Goal: Task Accomplishment & Management: Manage account settings

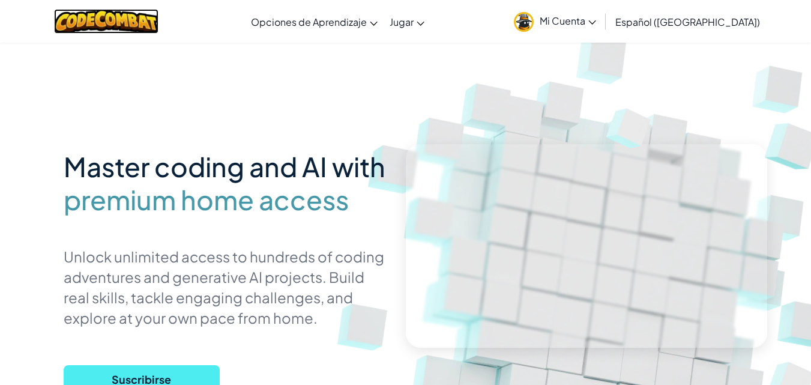
click at [105, 22] on img at bounding box center [106, 21] width 105 height 25
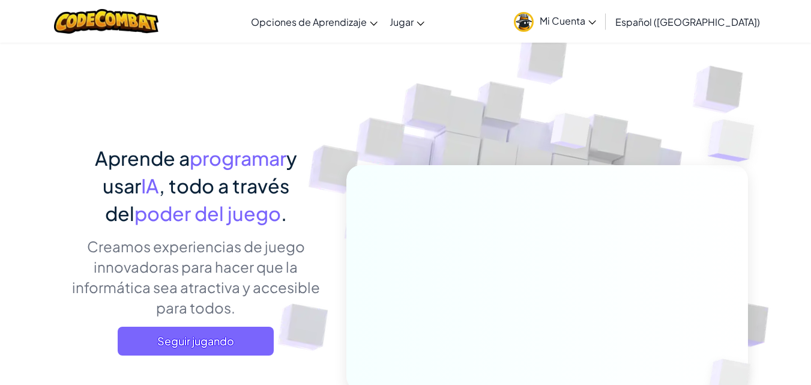
click at [534, 13] on img at bounding box center [524, 22] width 20 height 20
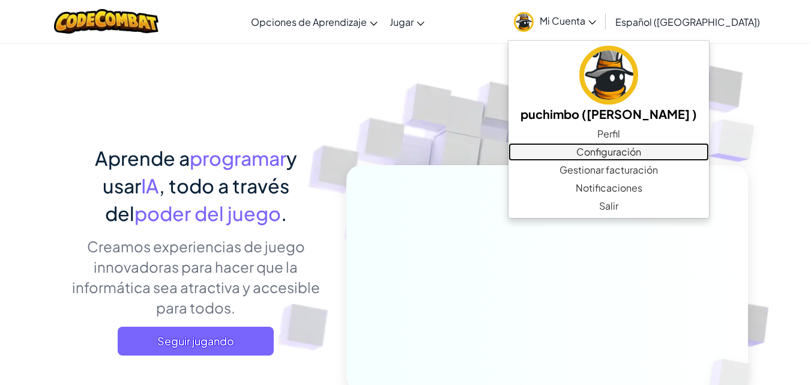
click at [605, 150] on link "Configuración" at bounding box center [609, 152] width 201 height 18
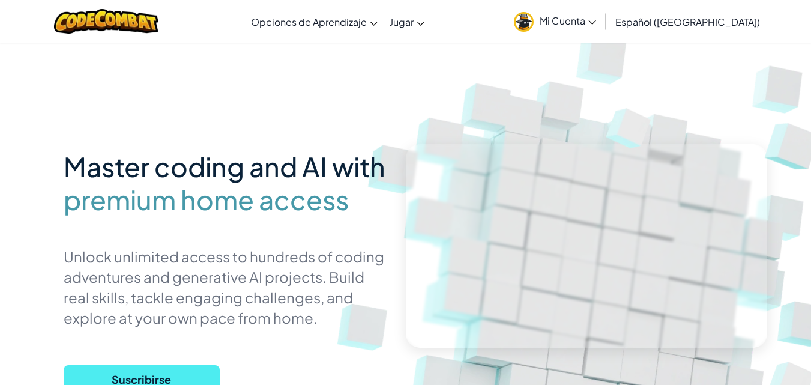
click at [596, 14] on span "Mi Cuenta" at bounding box center [568, 20] width 56 height 13
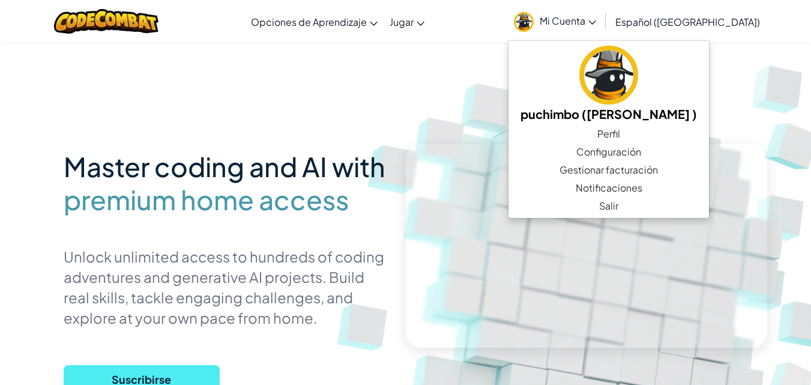
click at [719, 124] on img at bounding box center [598, 264] width 667 height 667
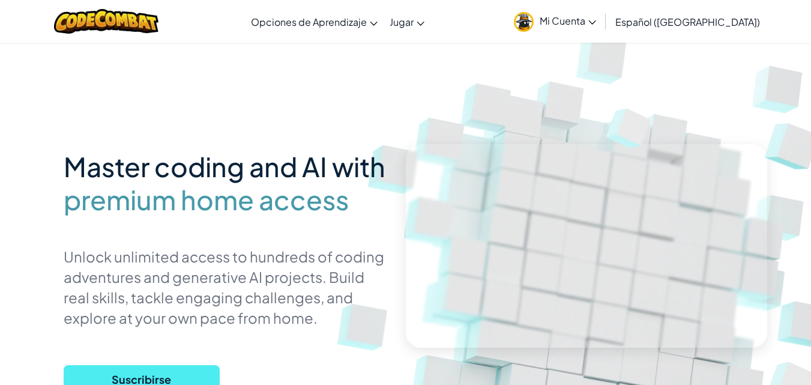
click at [596, 21] on span "Mi Cuenta" at bounding box center [568, 20] width 56 height 13
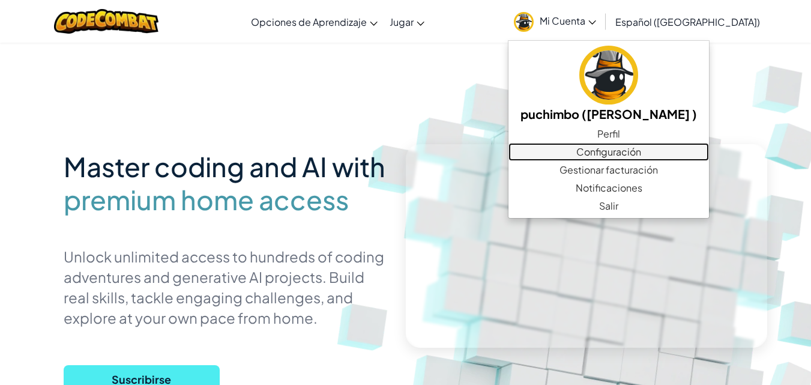
click at [626, 145] on link "Configuración" at bounding box center [609, 152] width 201 height 18
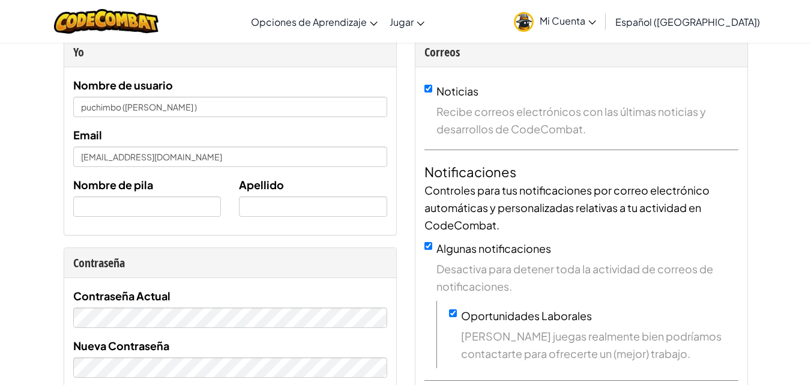
scroll to position [3, 0]
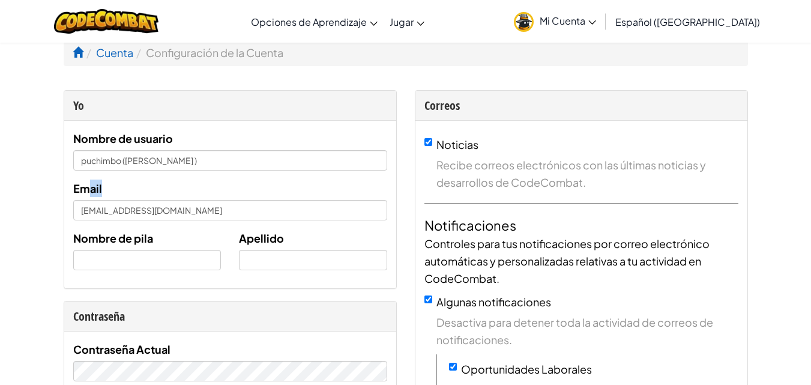
drag, startPoint x: 196, startPoint y: 199, endPoint x: 96, endPoint y: 189, distance: 100.2
click at [96, 189] on div "Email AL07189363@tecmilenio.mx" at bounding box center [230, 200] width 314 height 41
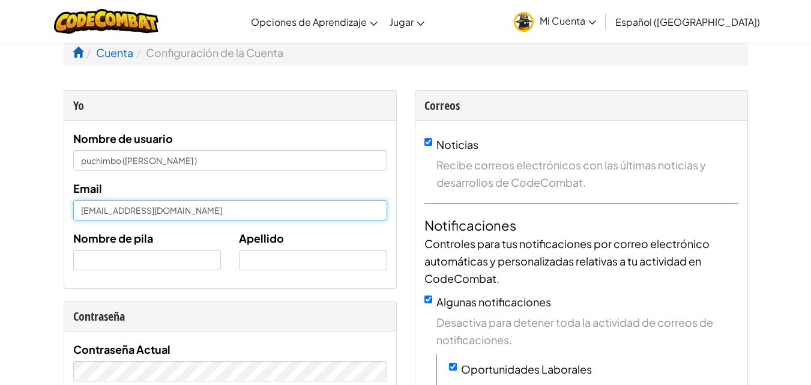
drag, startPoint x: 199, startPoint y: 211, endPoint x: 65, endPoint y: 209, distance: 133.4
click at [65, 209] on div "Nombre de usuario puchimbo (Jonathan ruiz ) Email AL07189363@tecmilenio.mx Nomb…" at bounding box center [230, 205] width 332 height 168
paste input "@"
type input "[EMAIL_ADDRESS][DOMAIN_NAME]"
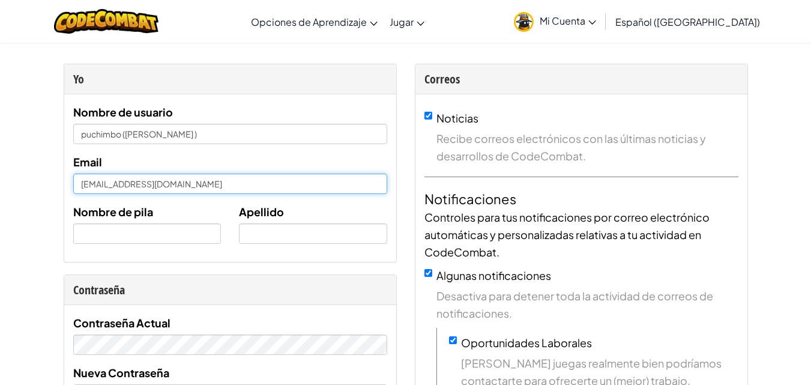
scroll to position [0, 0]
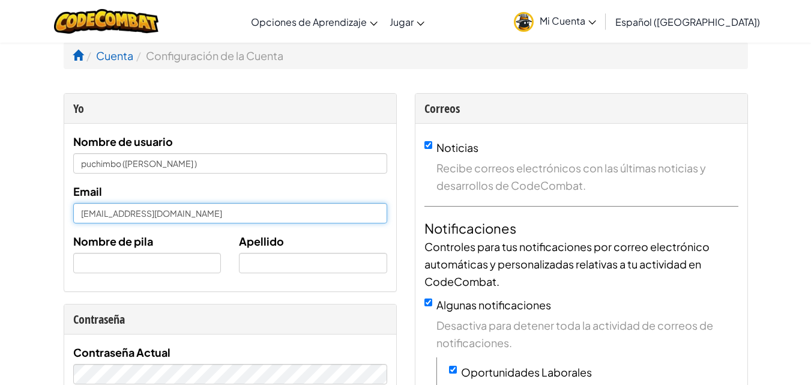
click at [267, 220] on input "[EMAIL_ADDRESS][DOMAIN_NAME]" at bounding box center [230, 213] width 314 height 20
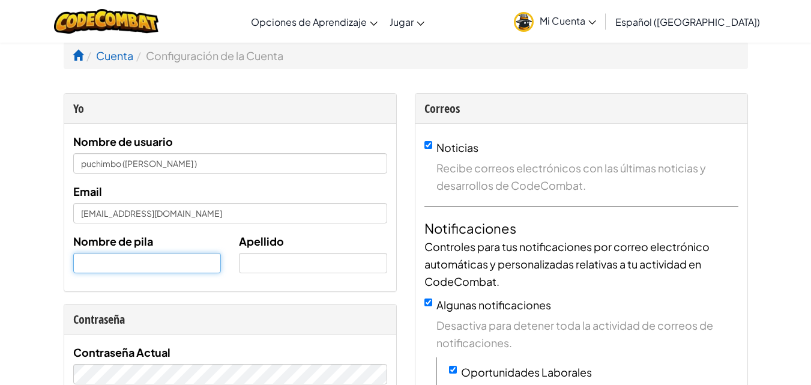
click at [187, 267] on input "text" at bounding box center [147, 263] width 148 height 20
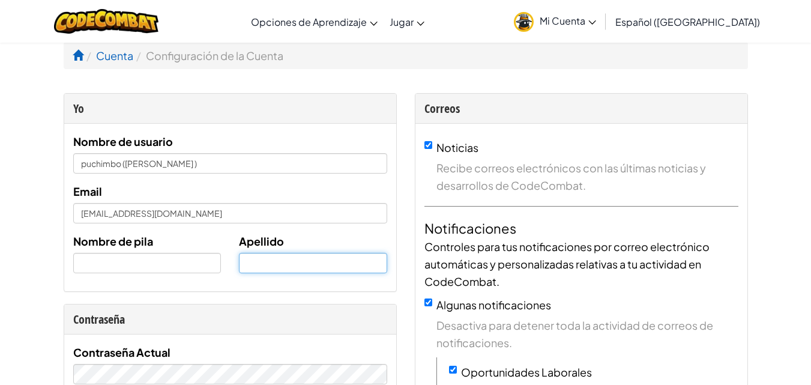
click at [312, 264] on input "text" at bounding box center [313, 263] width 148 height 20
click at [245, 228] on div "Nombre de usuario puchimbo (Jonathan ruiz ) Email puchisruiz96@gmail.com Nombre…" at bounding box center [230, 208] width 314 height 150
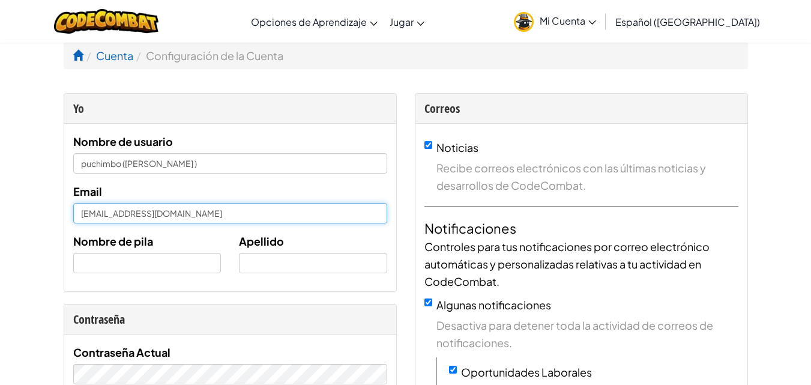
click at [238, 214] on input "[EMAIL_ADDRESS][DOMAIN_NAME]" at bounding box center [230, 213] width 314 height 20
click at [342, 220] on input "[EMAIL_ADDRESS][DOMAIN_NAME]" at bounding box center [230, 213] width 314 height 20
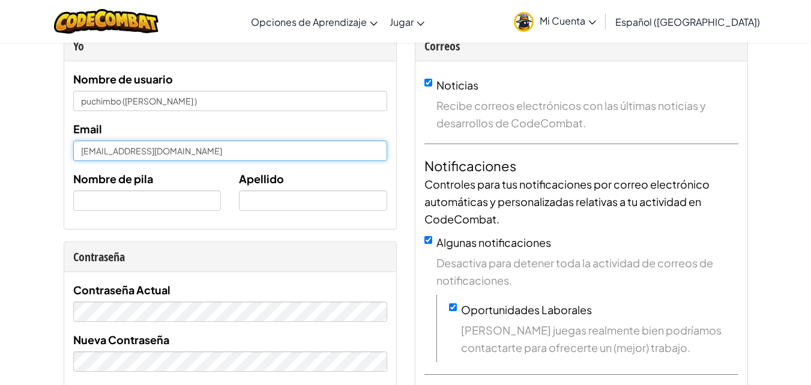
scroll to position [65, 0]
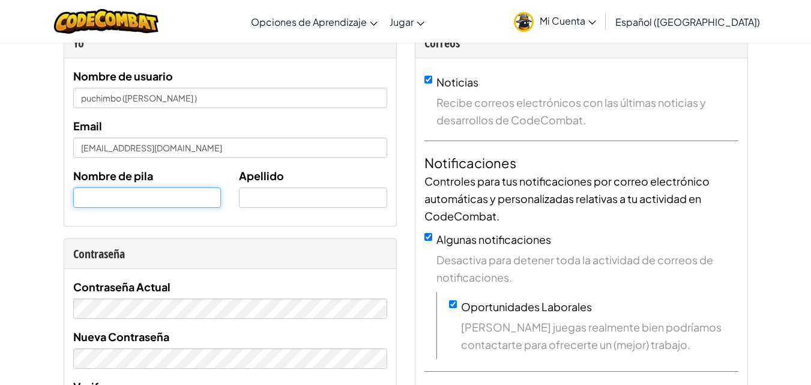
click at [179, 196] on input "text" at bounding box center [147, 197] width 148 height 20
type input "josue"
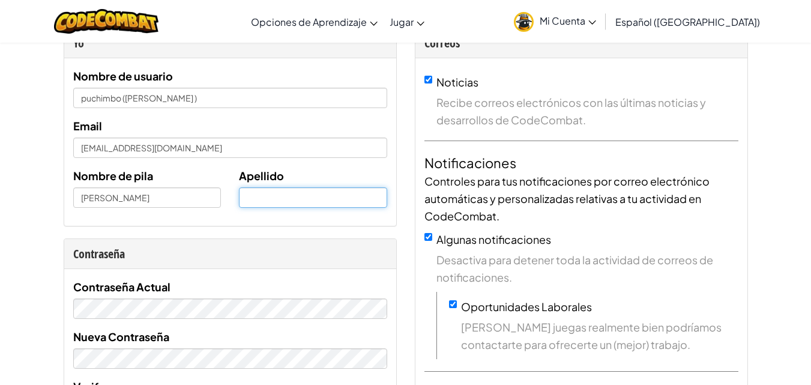
click at [252, 199] on input "text" at bounding box center [313, 197] width 148 height 20
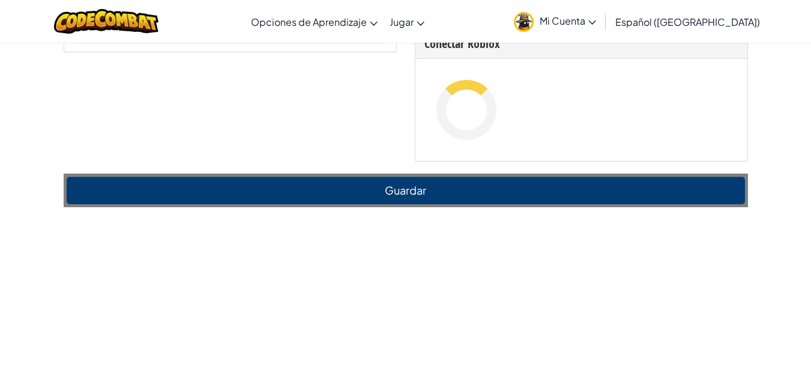
scroll to position [920, 0]
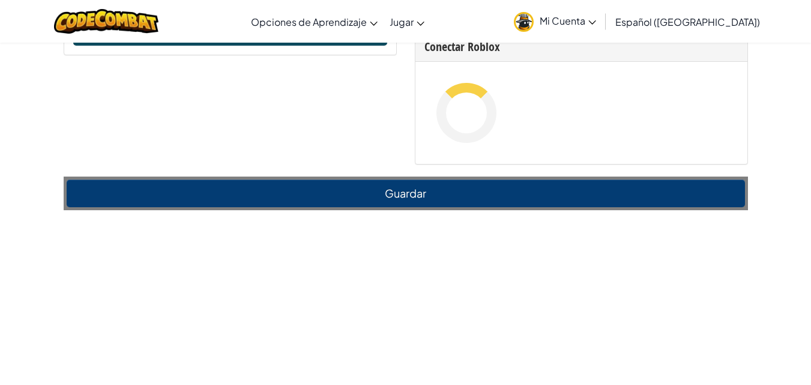
type input "zazueta"
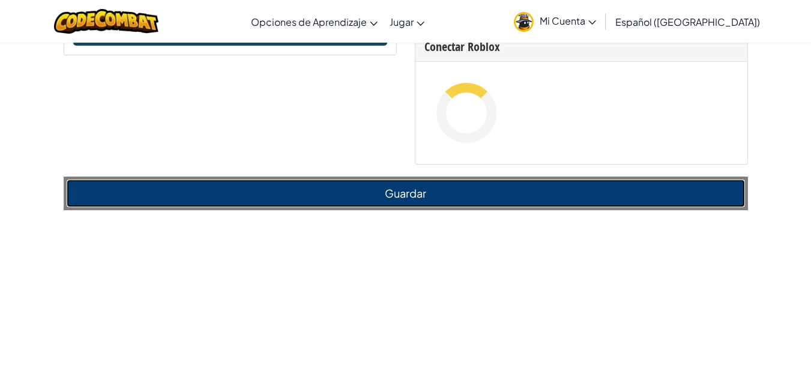
click at [590, 193] on button "Guardar" at bounding box center [406, 194] width 679 height 28
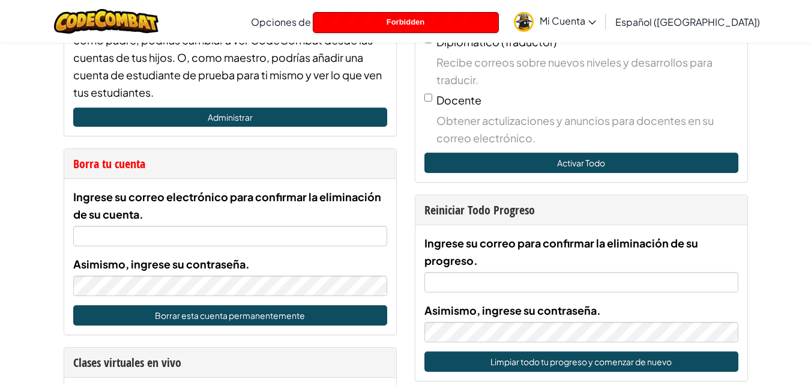
scroll to position [552, 0]
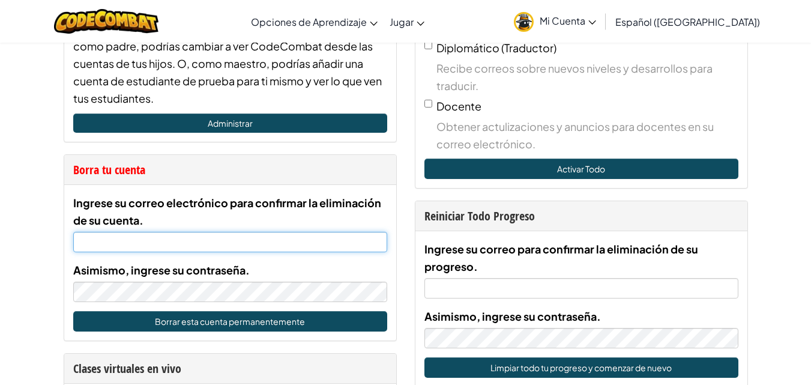
click at [165, 247] on input "Ingrese su correo electrónico para confirmar la eliminación de su cuenta." at bounding box center [230, 242] width 314 height 20
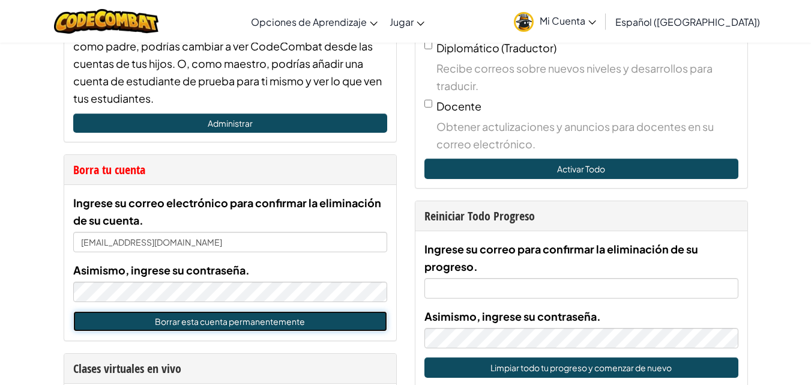
click at [223, 321] on button "Borrar esta cuenta permanentemente" at bounding box center [230, 321] width 314 height 20
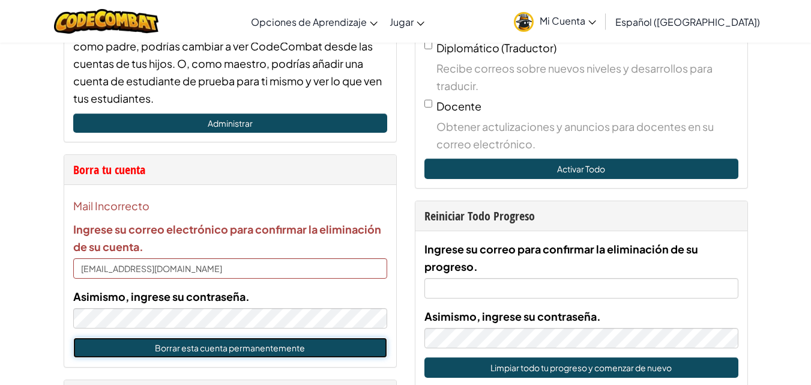
click at [186, 345] on button "Borrar esta cuenta permanentemente" at bounding box center [230, 348] width 314 height 20
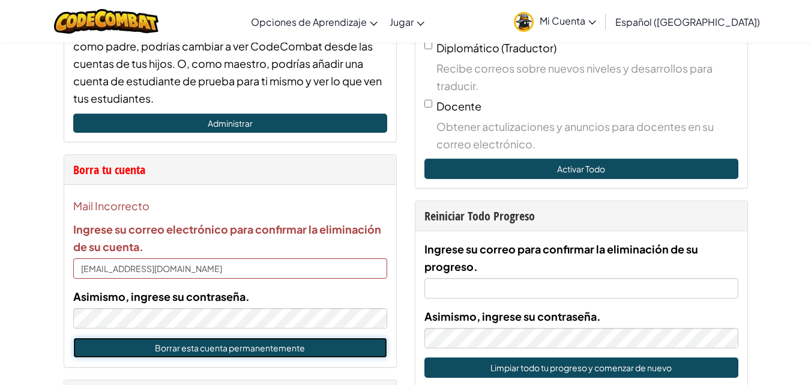
click at [186, 345] on button "Borrar esta cuenta permanentemente" at bounding box center [230, 348] width 314 height 20
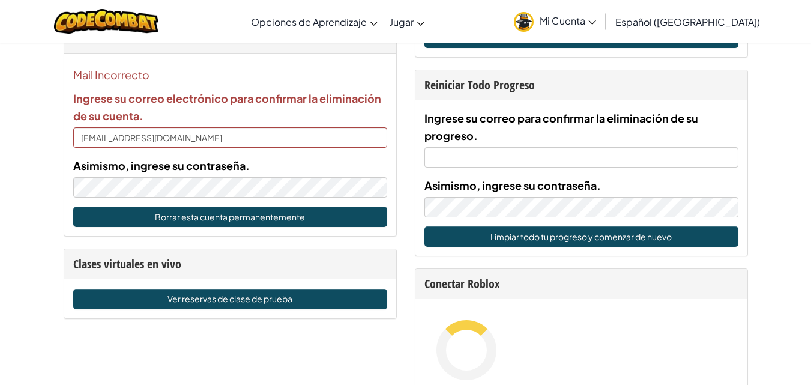
scroll to position [677, 0]
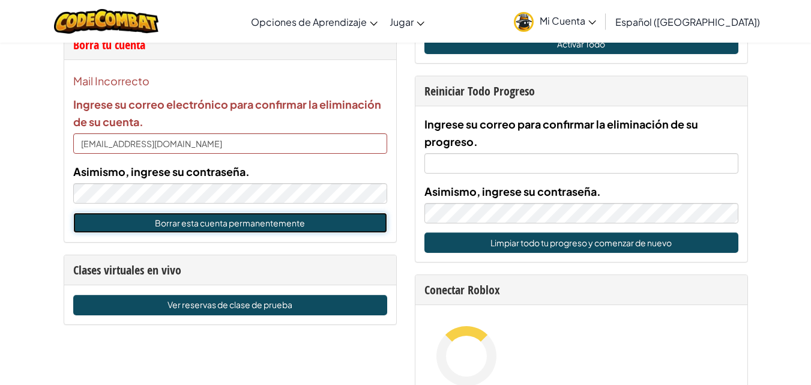
click at [306, 221] on button "Borrar esta cuenta permanentemente" at bounding box center [230, 223] width 314 height 20
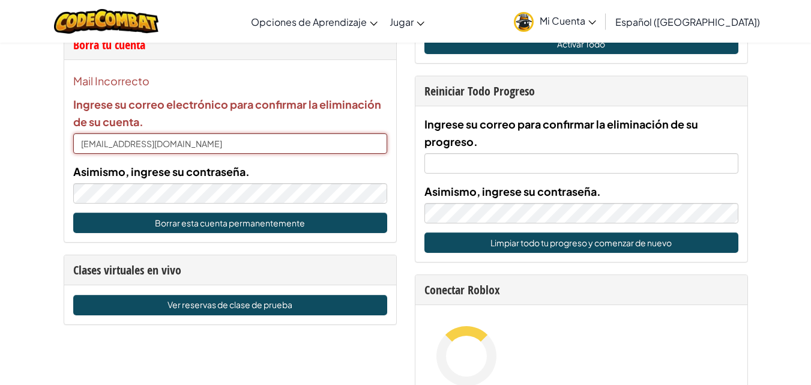
type input "puchimbo ([PERSON_NAME] )"
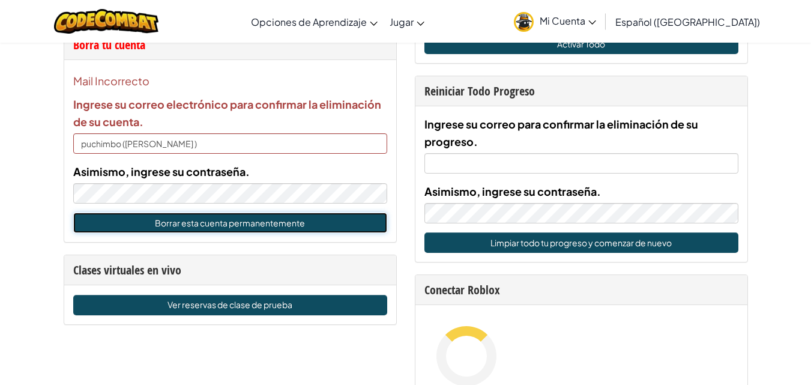
click at [196, 225] on button "Borrar esta cuenta permanentemente" at bounding box center [230, 223] width 314 height 20
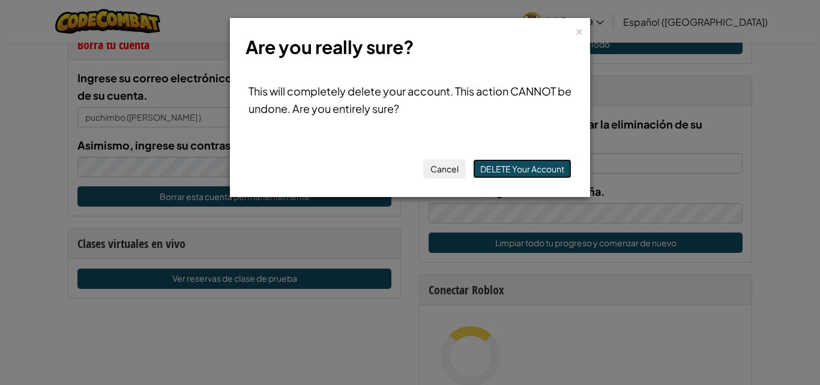
click at [534, 163] on button "DELETE Your Account" at bounding box center [522, 168] width 99 height 19
click at [491, 168] on button "DELETE Your Account" at bounding box center [522, 168] width 99 height 19
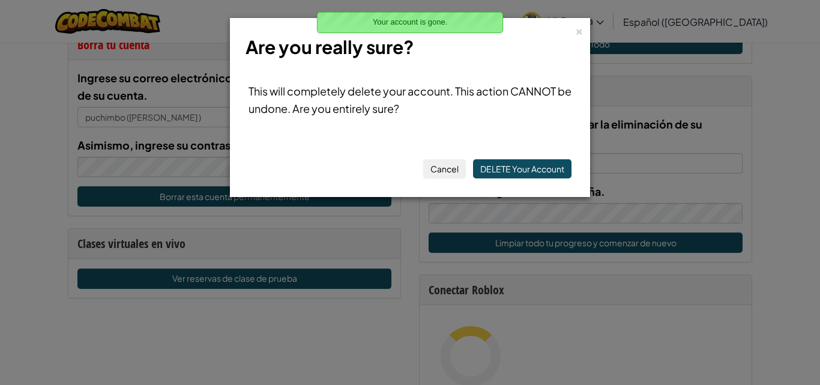
click at [574, 28] on div "× Are you really sure?" at bounding box center [410, 48] width 347 height 46
click at [578, 29] on div "×" at bounding box center [579, 29] width 8 height 13
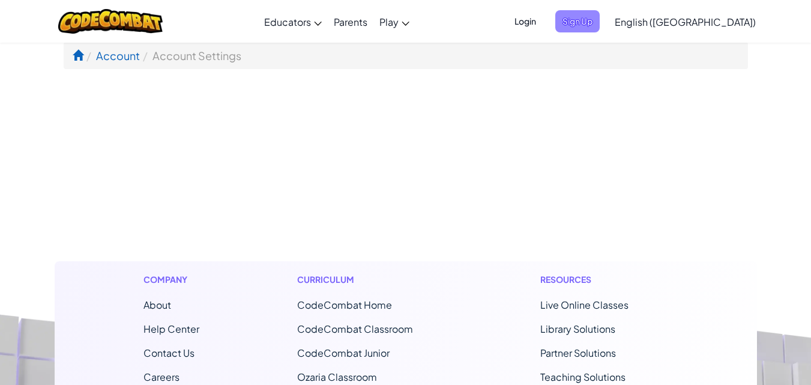
click at [600, 26] on span "Sign Up" at bounding box center [578, 21] width 44 height 22
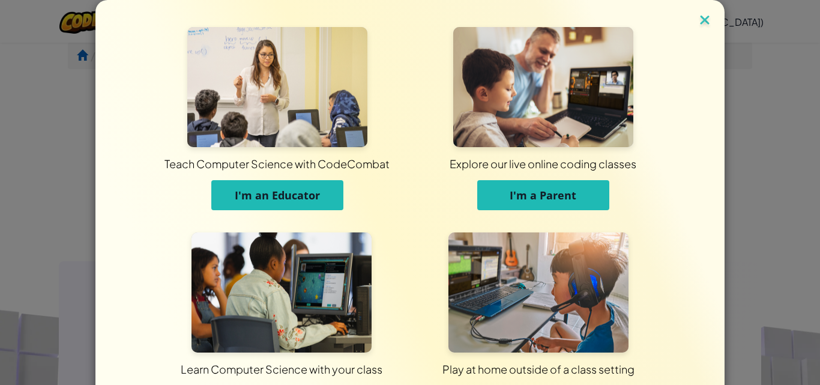
click at [697, 14] on img at bounding box center [705, 21] width 16 height 18
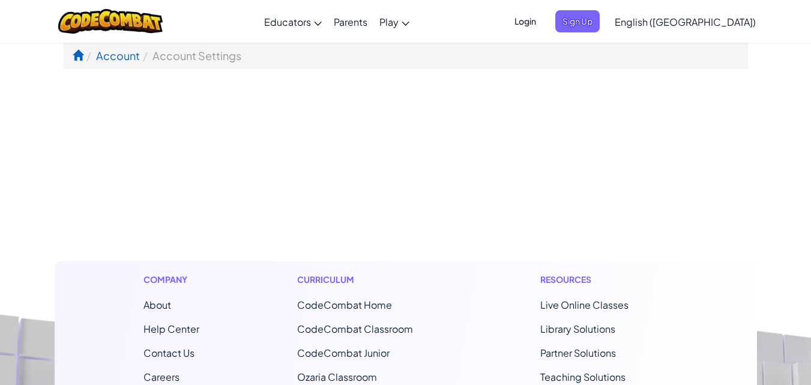
click at [544, 22] on span "Login" at bounding box center [526, 21] width 36 height 22
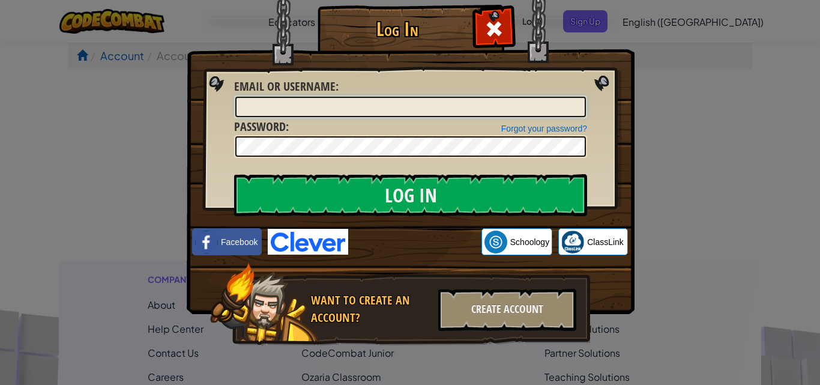
click at [381, 115] on input "Email or Username :" at bounding box center [410, 107] width 351 height 20
type input "[EMAIL_ADDRESS][DOMAIN_NAME]"
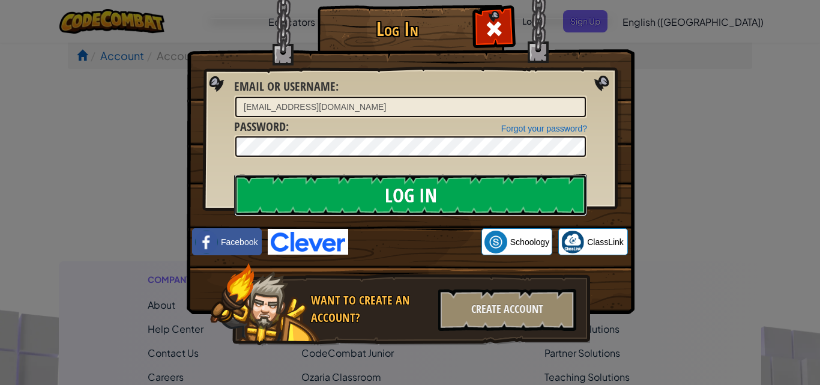
click at [375, 186] on input "Log In" at bounding box center [410, 195] width 353 height 42
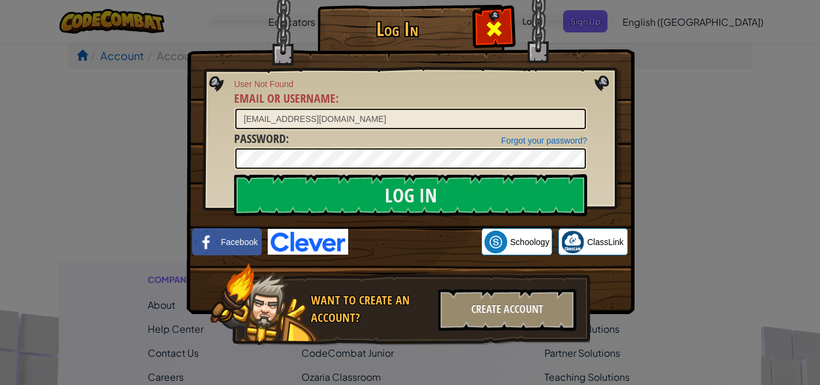
click at [491, 13] on div at bounding box center [494, 27] width 38 height 38
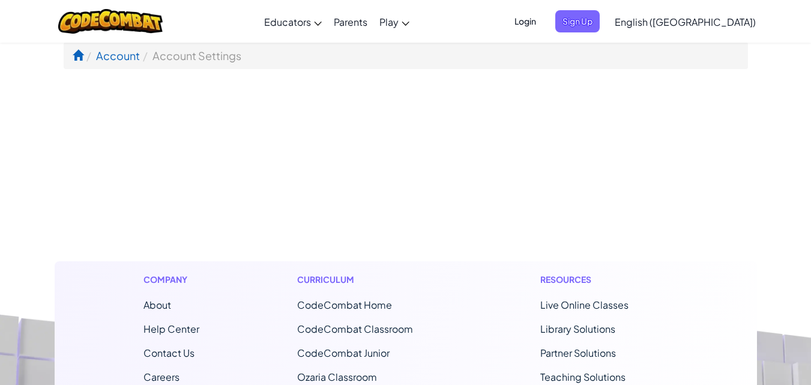
drag, startPoint x: 606, startPoint y: 21, endPoint x: 678, endPoint y: 28, distance: 72.4
click at [606, 28] on ul "Login Sign Up" at bounding box center [554, 21] width 105 height 22
click at [600, 16] on span "Sign Up" at bounding box center [578, 21] width 44 height 22
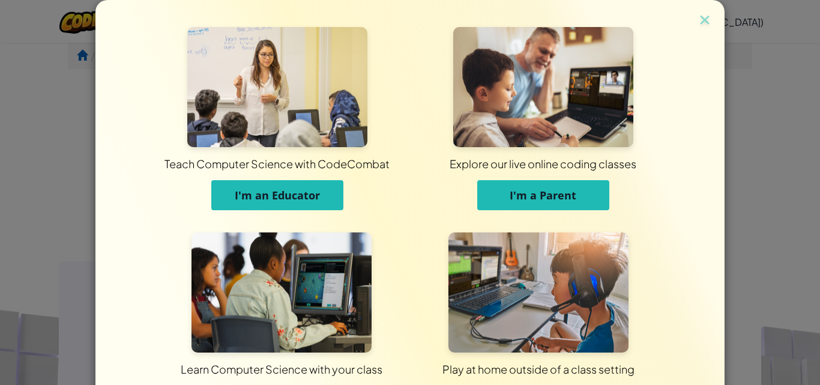
click at [318, 265] on img at bounding box center [282, 292] width 180 height 120
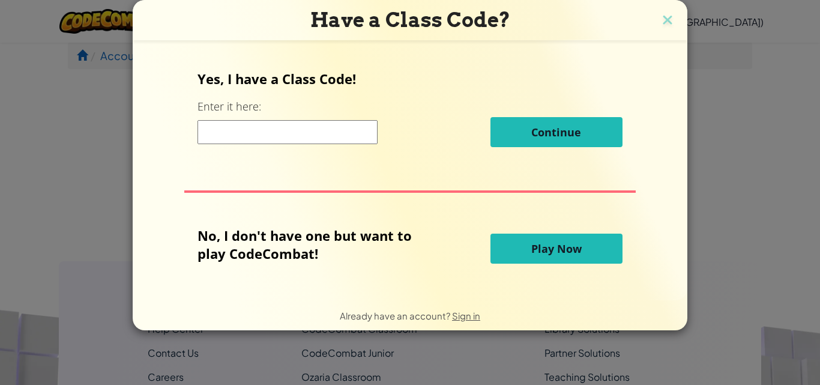
click at [360, 137] on input at bounding box center [288, 132] width 180 height 24
type input "WaterStartSalt"
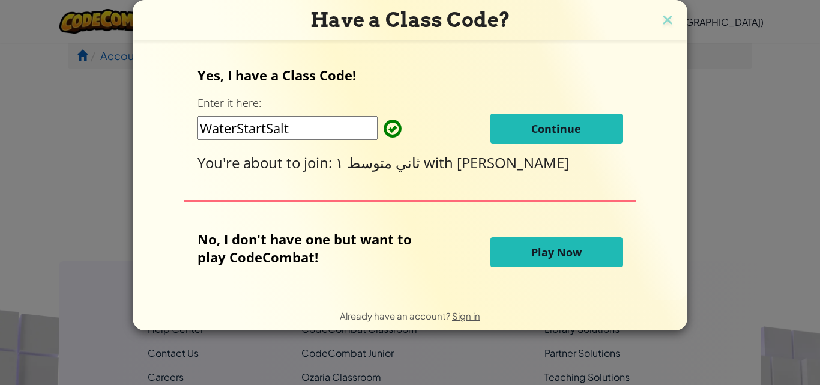
click at [520, 127] on button "Continue" at bounding box center [557, 129] width 132 height 30
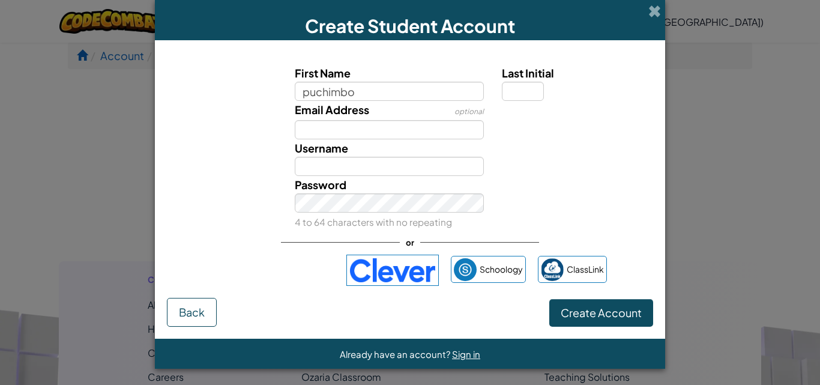
type input "puchimbo(JonathanRuiz)"
type input "Puchimbo(JonathanRuiz)"
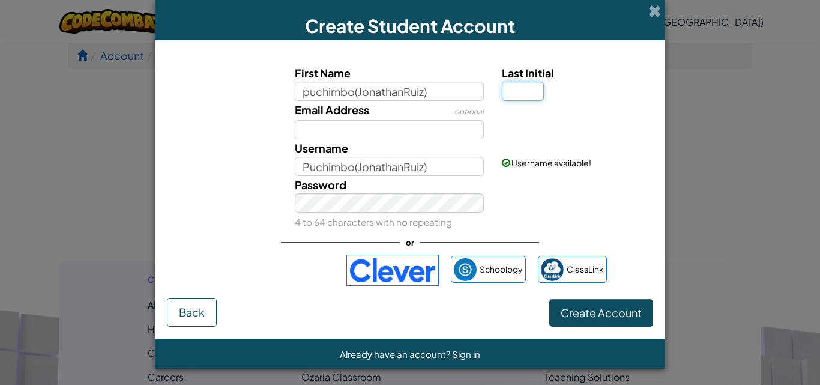
click at [502, 85] on input "Last Initial" at bounding box center [523, 91] width 42 height 19
type input "J"
type input "Puchimbo(JonathanRuiz)J"
click at [455, 118] on div "optional" at bounding box center [469, 110] width 29 height 19
click at [443, 135] on input "Email Address" at bounding box center [390, 129] width 190 height 19
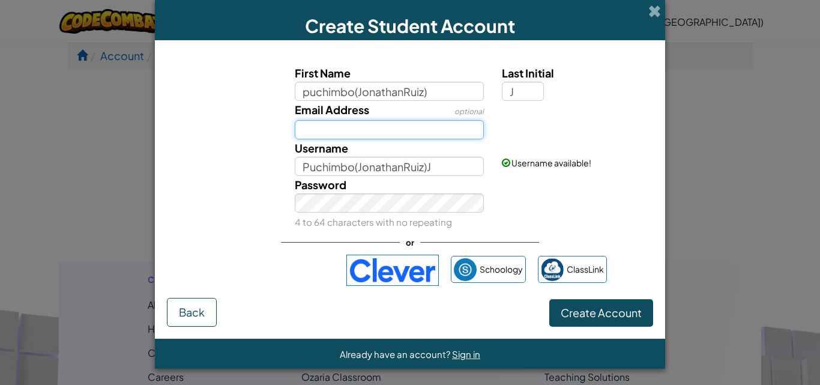
type input "[EMAIL_ADDRESS][DOMAIN_NAME]"
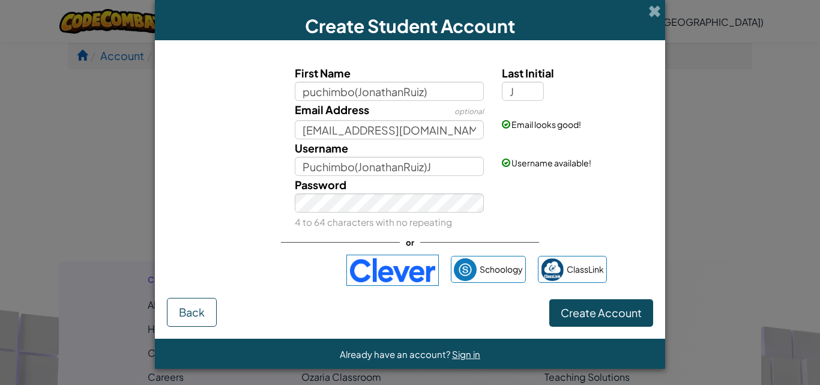
click at [396, 191] on div "Password 4 to 64 characters with no repeating" at bounding box center [390, 203] width 208 height 55
click at [587, 315] on span "Create Account" at bounding box center [601, 313] width 81 height 14
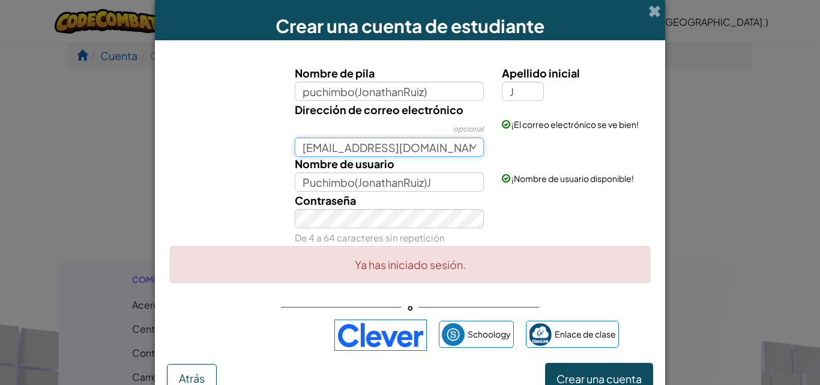
drag, startPoint x: 455, startPoint y: 145, endPoint x: 290, endPoint y: 136, distance: 164.8
click at [290, 136] on div "Dirección de correo electrónico opcional AL07189363@tecmilenio.mx" at bounding box center [390, 129] width 208 height 56
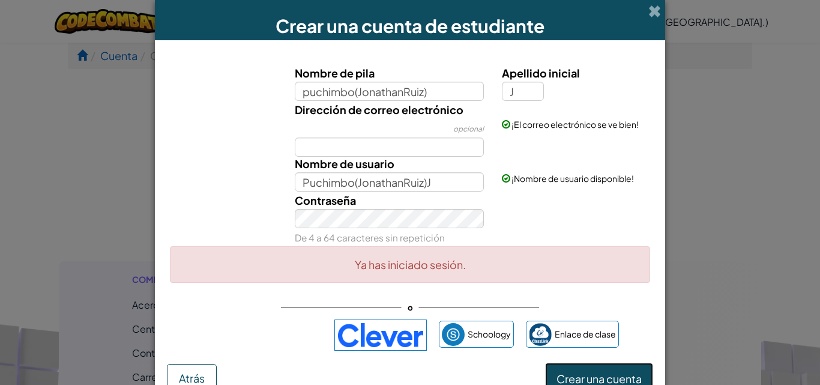
click at [594, 377] on form "Nombre de pila puchimbo(JonathanRuiz) Apellido inicial J Dirección de correo el…" at bounding box center [410, 222] width 511 height 364
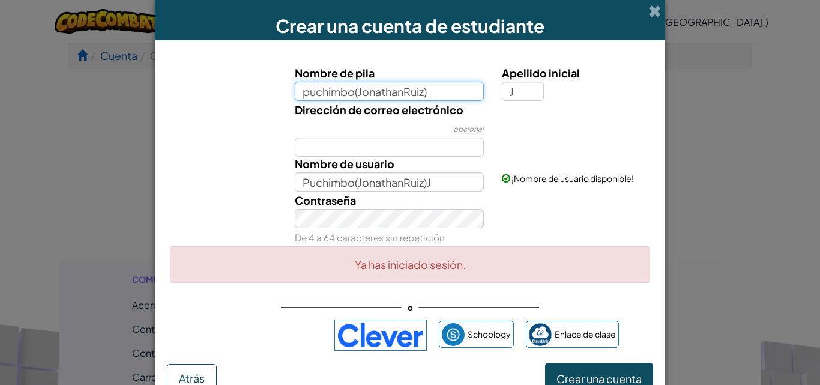
click at [351, 96] on input "puchimbo(JonathanRuiz)" at bounding box center [390, 91] width 190 height 19
type input "puchimbo (JonathanRuiz)"
type input "Puchimbo (JonathanRuiz)J"
click at [563, 362] on form "Nombre de pila puchimbo (JonathanRuiz) Apellido inicial J Dirección de correo e…" at bounding box center [410, 222] width 511 height 364
click at [458, 91] on input "puchimbo (JonathanRuiz)" at bounding box center [390, 91] width 190 height 19
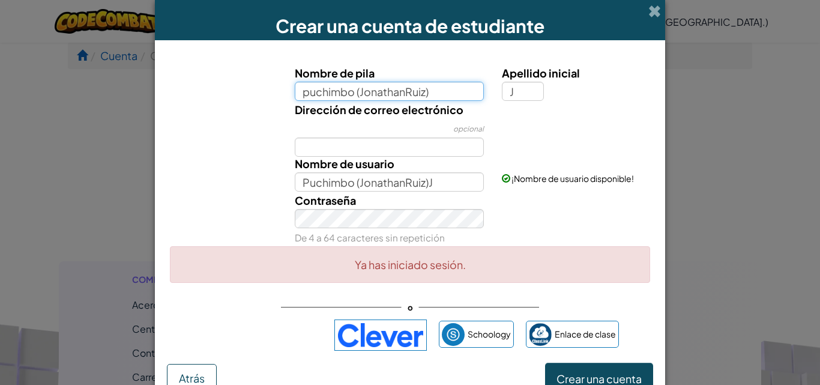
click at [351, 91] on input "puchimbo (JonathanRuiz)" at bounding box center [390, 91] width 190 height 19
type input "(JonathanRuiz)"
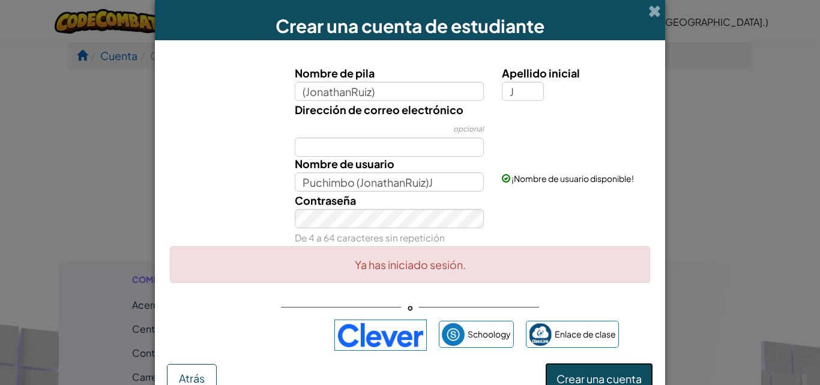
type input "(JonathanRuiz)J"
click at [547, 370] on button "Crear una cuenta" at bounding box center [599, 377] width 108 height 29
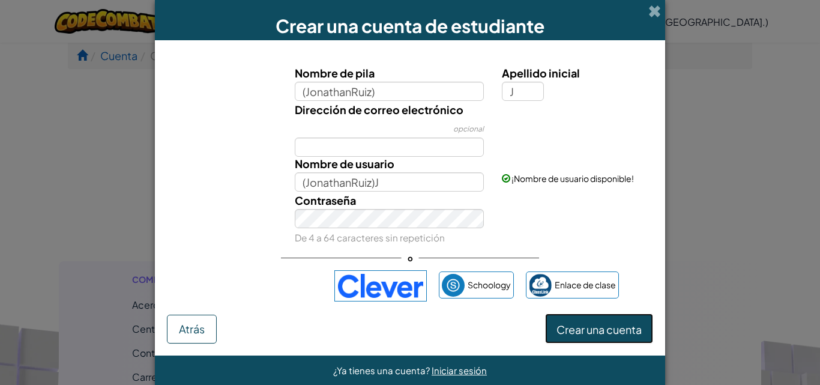
click at [559, 324] on font "Crear una cuenta" at bounding box center [599, 330] width 85 height 14
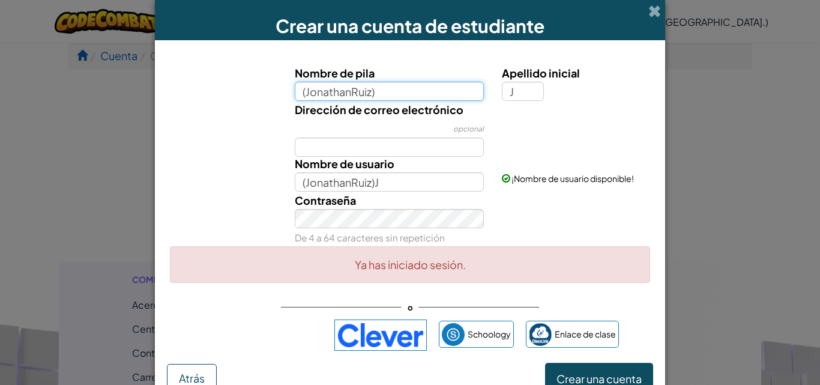
click at [402, 88] on input "(JonathanRuiz)" at bounding box center [390, 91] width 190 height 19
click at [300, 92] on input "(JonathanRuiz" at bounding box center [390, 91] width 190 height 19
click at [308, 95] on input "(JonathanRuiz" at bounding box center [390, 91] width 190 height 19
click at [301, 93] on input "(JonathanRuiz" at bounding box center [390, 91] width 190 height 19
click at [302, 93] on input "(JonathanRuiz" at bounding box center [390, 91] width 190 height 19
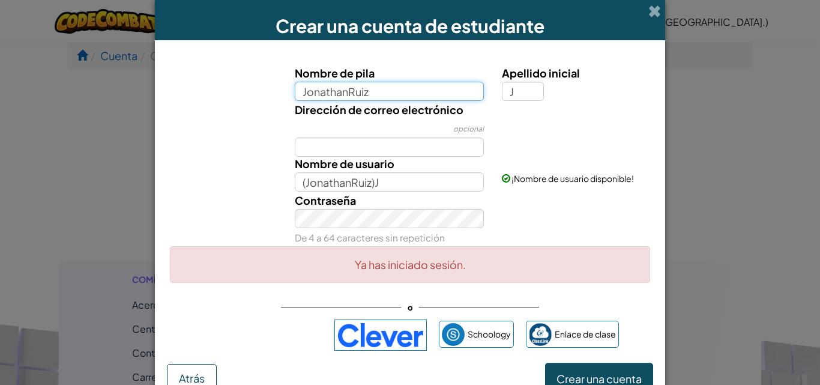
type input "JonathanRuiz"
type input "JonathanRuizJ"
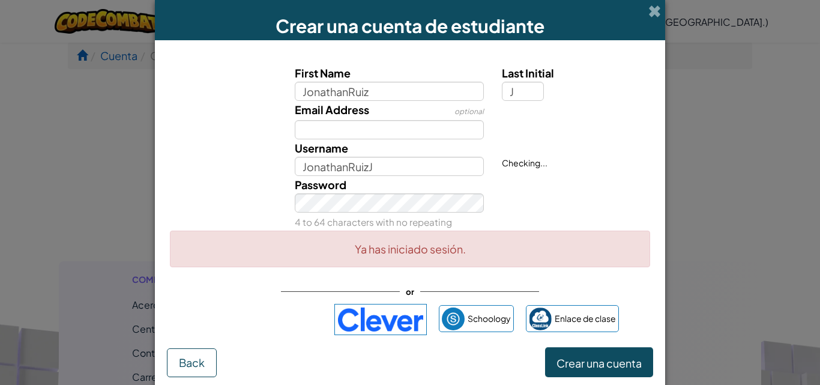
click at [576, 347] on div "First Name JonathanRuiz Last Initial J Email Address optional Username Jonathan…" at bounding box center [410, 199] width 487 height 295
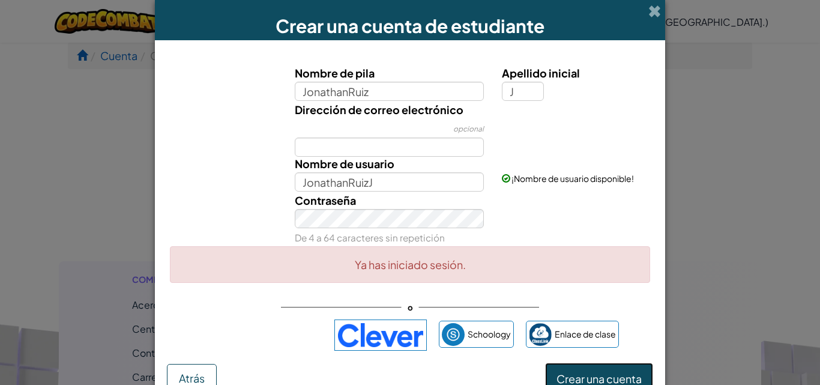
click at [577, 368] on button "Crear una cuenta" at bounding box center [599, 377] width 108 height 29
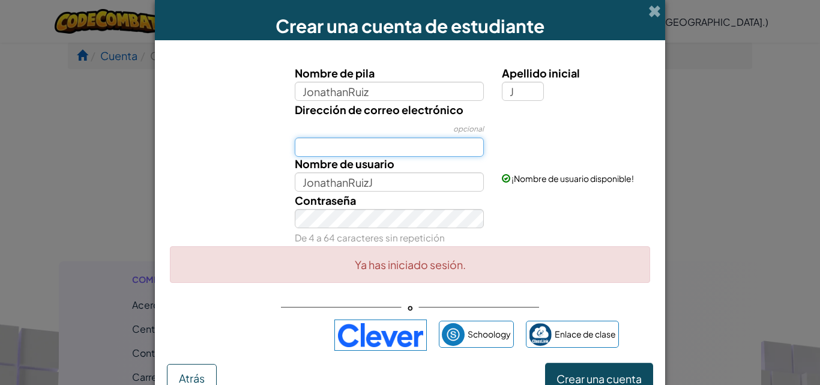
click at [410, 144] on input "Dirección de correo electrónico" at bounding box center [390, 147] width 190 height 19
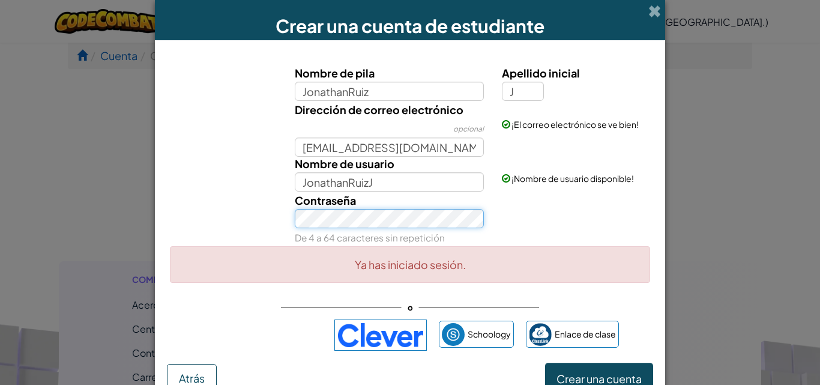
click at [273, 211] on div "Contraseña De 4 a 64 caracteres sin repetición" at bounding box center [410, 219] width 499 height 55
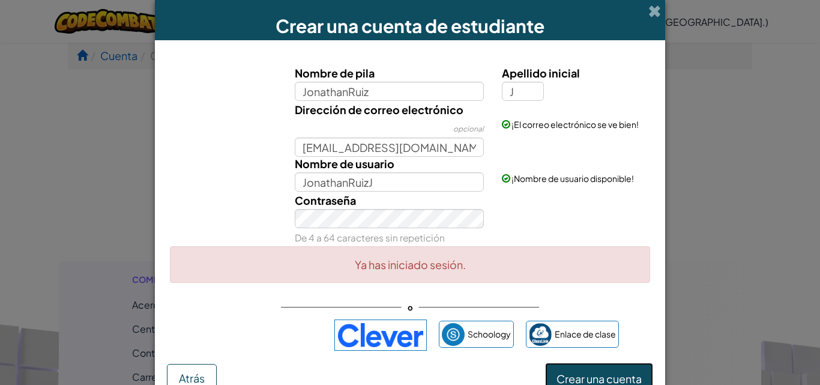
click at [573, 369] on button "Crear una cuenta" at bounding box center [599, 377] width 108 height 29
click at [576, 365] on button "Crear una cuenta" at bounding box center [599, 377] width 108 height 29
click at [576, 342] on span "Enlace de clase" at bounding box center [585, 334] width 61 height 17
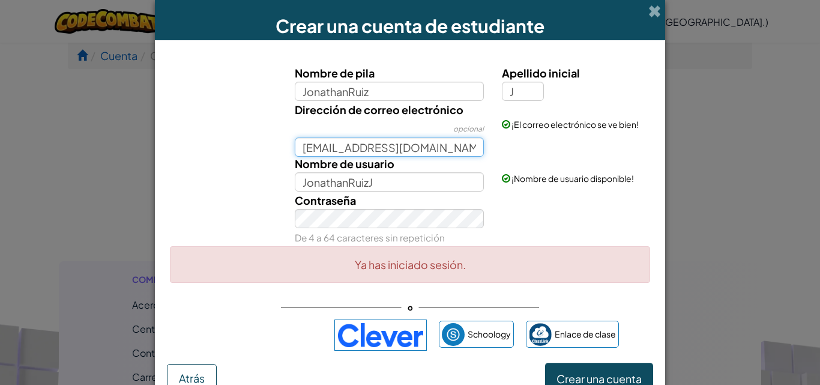
click at [455, 150] on input "[EMAIL_ADDRESS][DOMAIN_NAME]" at bounding box center [390, 147] width 190 height 19
type input "A"
paste input "@"
type input "[EMAIL_ADDRESS][DOMAIN_NAME]"
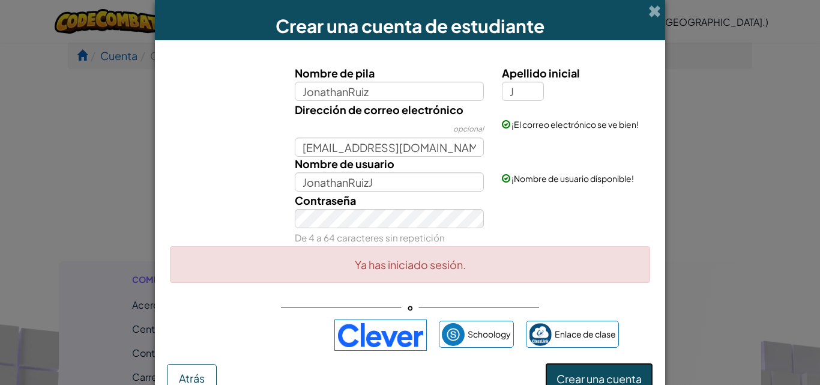
click at [580, 382] on font "Crear una cuenta" at bounding box center [599, 379] width 85 height 14
click at [590, 372] on font "Crear una cuenta" at bounding box center [599, 379] width 85 height 14
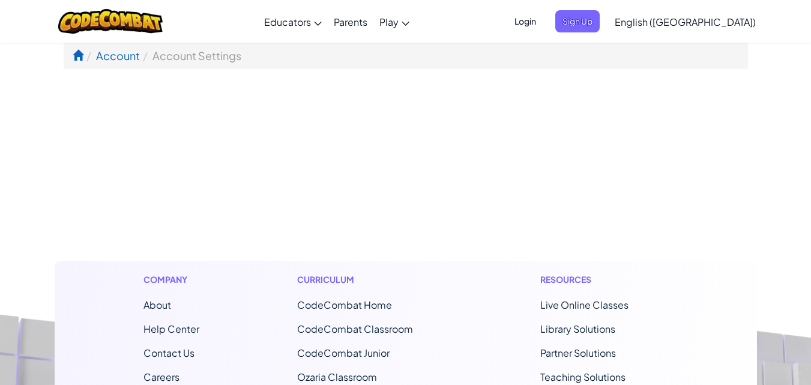
click at [544, 26] on span "Login" at bounding box center [526, 21] width 36 height 22
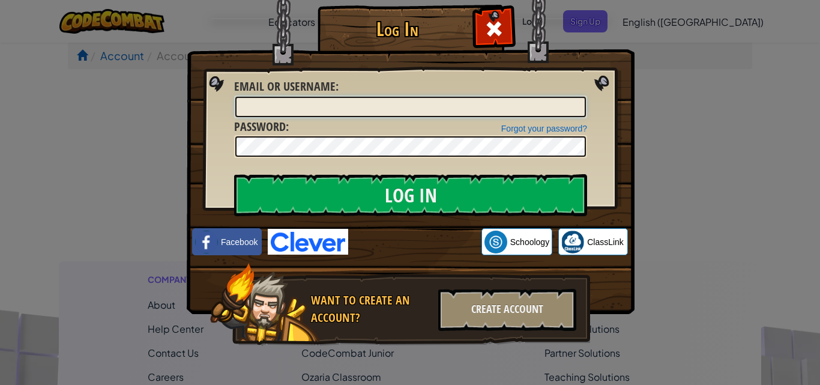
click at [370, 106] on input "Email or Username :" at bounding box center [410, 107] width 351 height 20
type input "[EMAIL_ADDRESS][DOMAIN_NAME]"
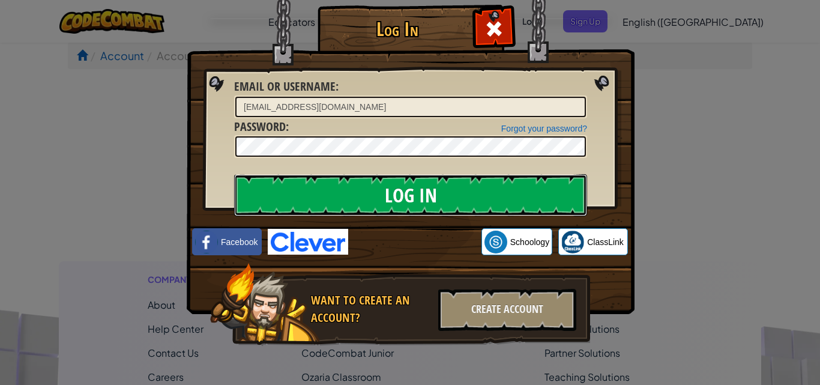
click at [446, 188] on input "Log In" at bounding box center [410, 195] width 353 height 42
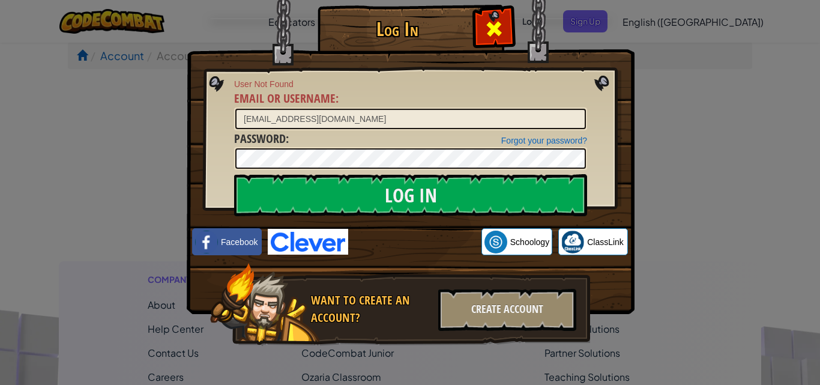
click at [489, 20] on span at bounding box center [494, 28] width 19 height 19
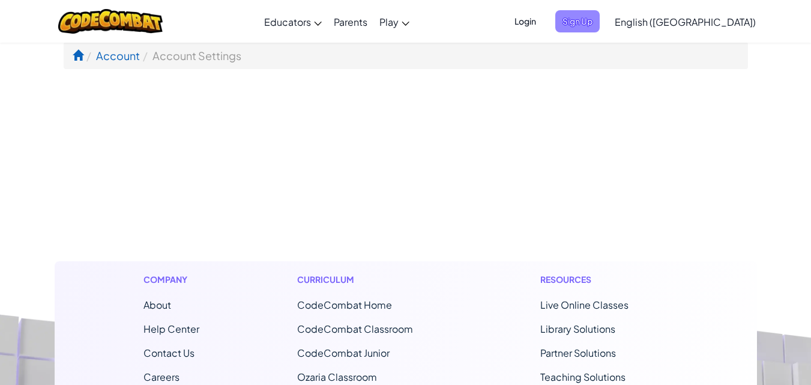
click at [600, 29] on span "Sign Up" at bounding box center [578, 21] width 44 height 22
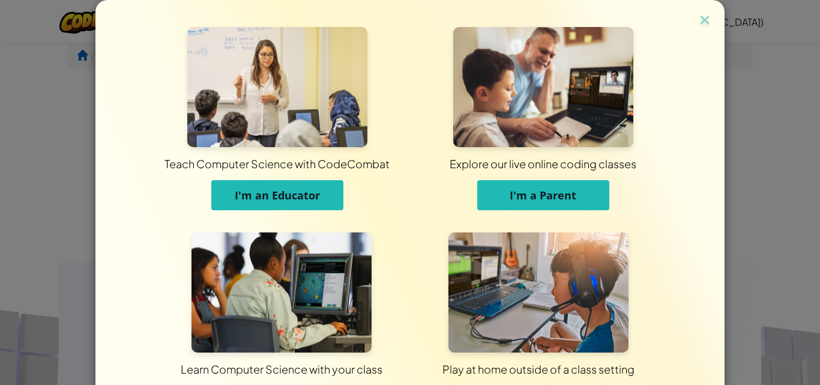
click at [209, 288] on img at bounding box center [282, 292] width 180 height 120
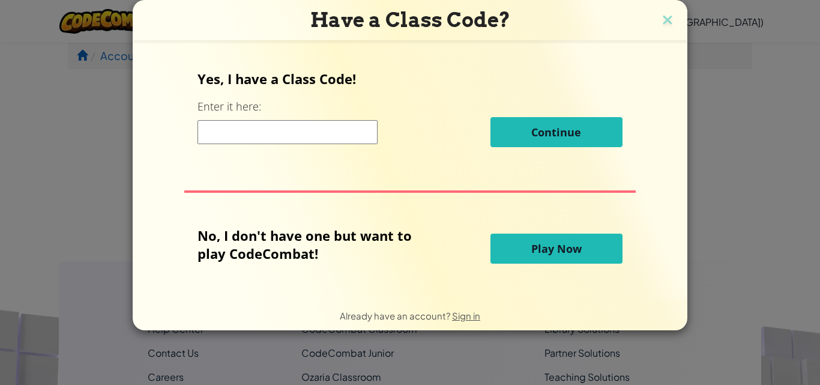
click at [324, 138] on input at bounding box center [288, 132] width 180 height 24
type input "WaterStartSalt"
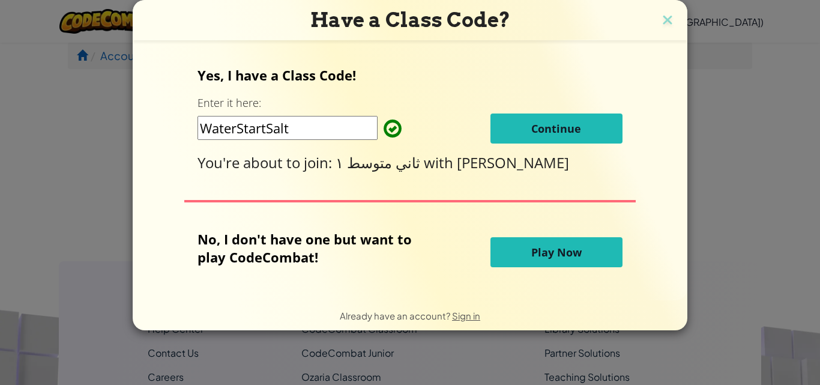
click at [524, 141] on button "Continue" at bounding box center [557, 129] width 132 height 30
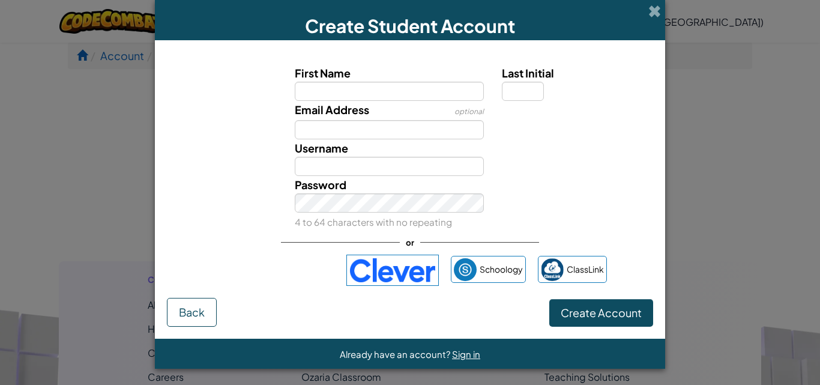
click at [422, 85] on input "First Name" at bounding box center [390, 91] width 190 height 19
type input "puchimbo(JonathanRuiz)"
type input "Puchimbo(JonathanRuiz)"
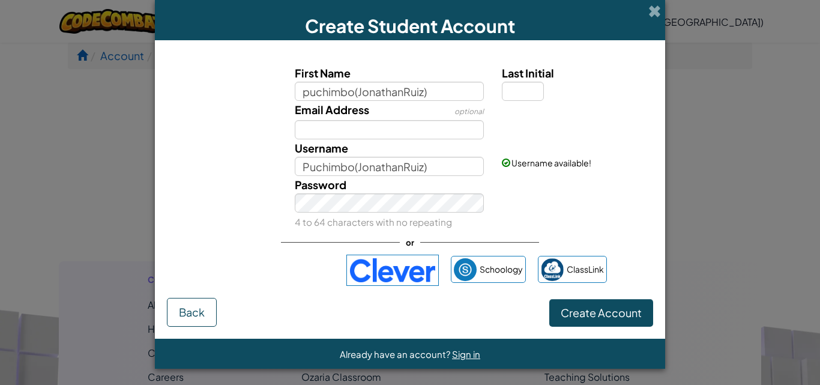
click at [502, 102] on div at bounding box center [576, 109] width 166 height 17
click at [518, 88] on input "Last Initial" at bounding box center [523, 91] width 42 height 19
type input "J"
type input "Puchimbo(JonathanRuiz)J"
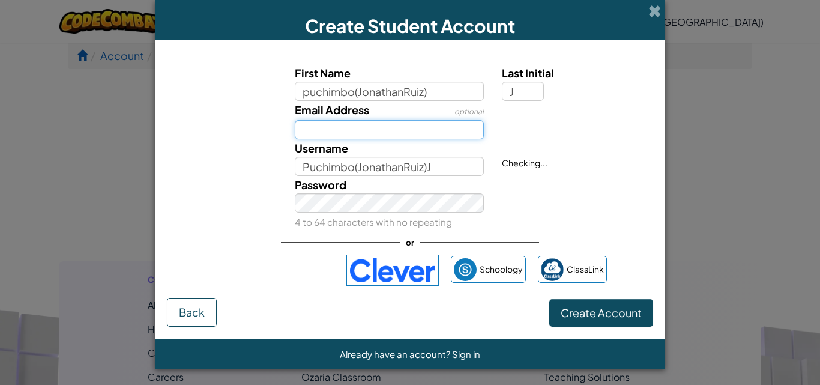
click at [410, 125] on input "Email Address" at bounding box center [390, 129] width 190 height 19
type input "[EMAIL_ADDRESS][DOMAIN_NAME]"
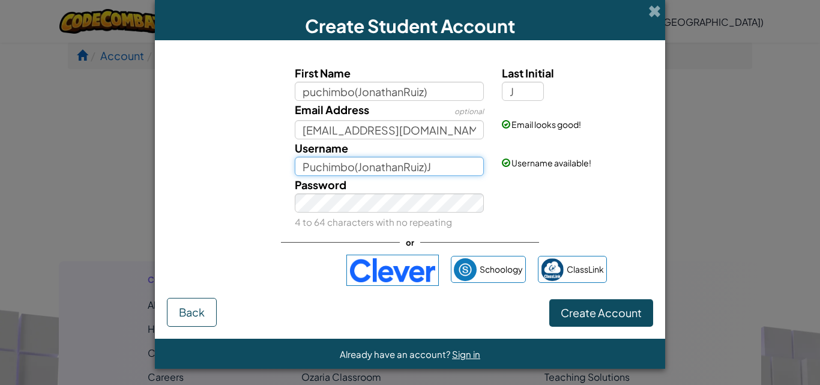
click at [400, 160] on input "Puchimbo(JonathanRuiz)J" at bounding box center [390, 166] width 190 height 19
click at [323, 213] on div "Password 4 to 64 characters with no repeating" at bounding box center [390, 203] width 208 height 55
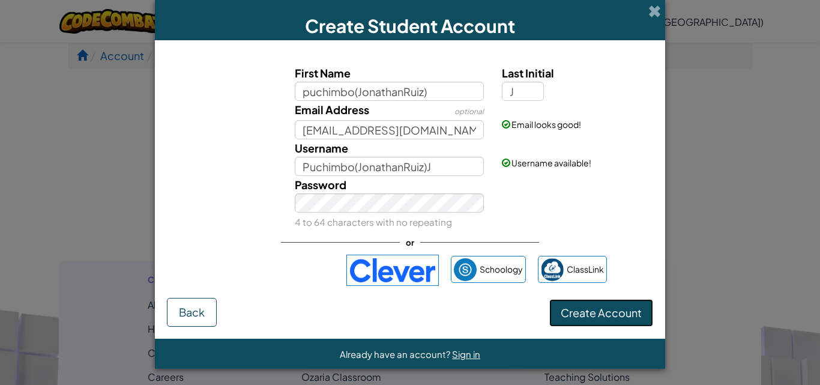
click at [580, 326] on button "Create Account" at bounding box center [602, 313] width 104 height 28
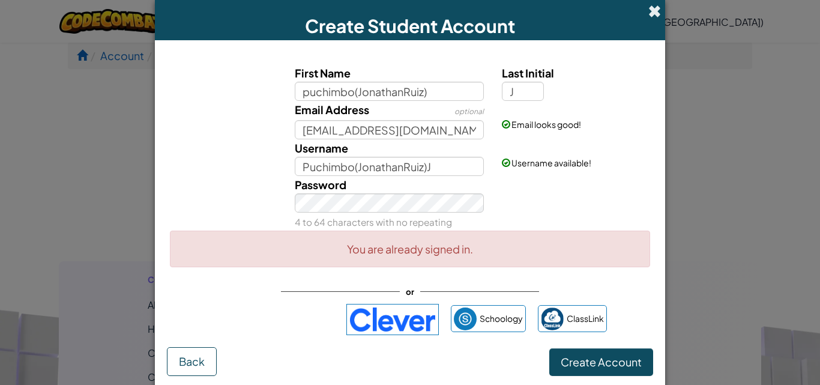
click at [655, 11] on span at bounding box center [655, 11] width 13 height 13
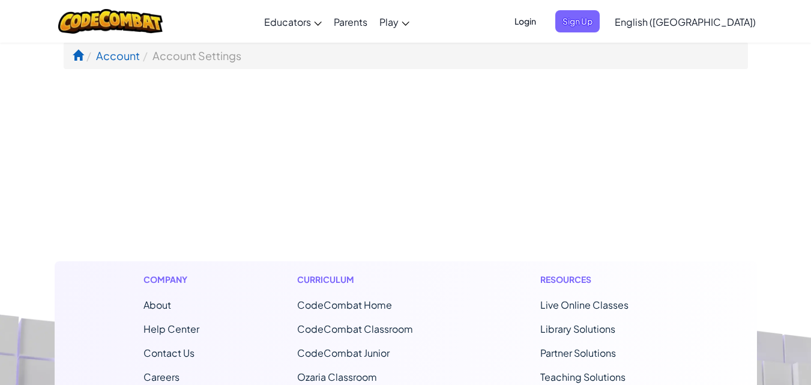
click at [544, 22] on span "Login" at bounding box center [526, 21] width 36 height 22
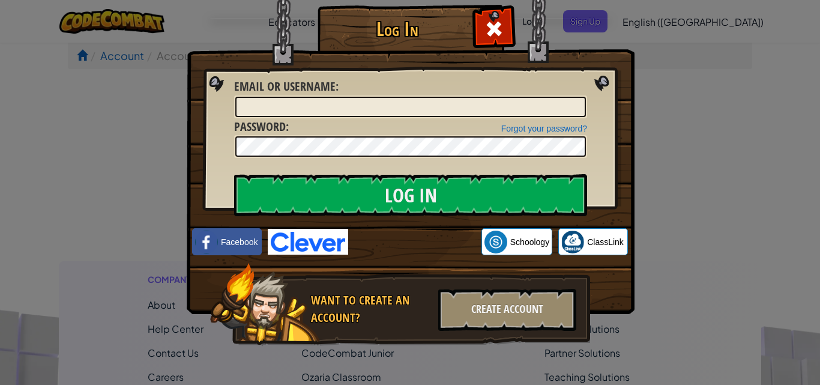
click at [459, 117] on div at bounding box center [410, 107] width 353 height 23
click at [456, 109] on input "Email or Username :" at bounding box center [410, 107] width 351 height 20
type input "[EMAIL_ADDRESS][DOMAIN_NAME]"
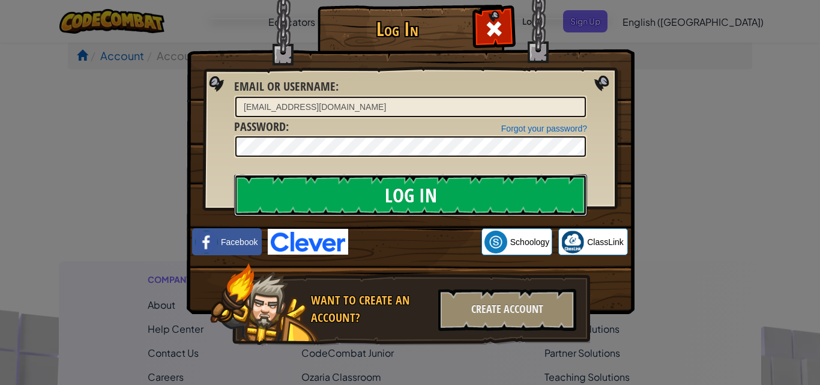
click at [351, 195] on input "Log In" at bounding box center [410, 195] width 353 height 42
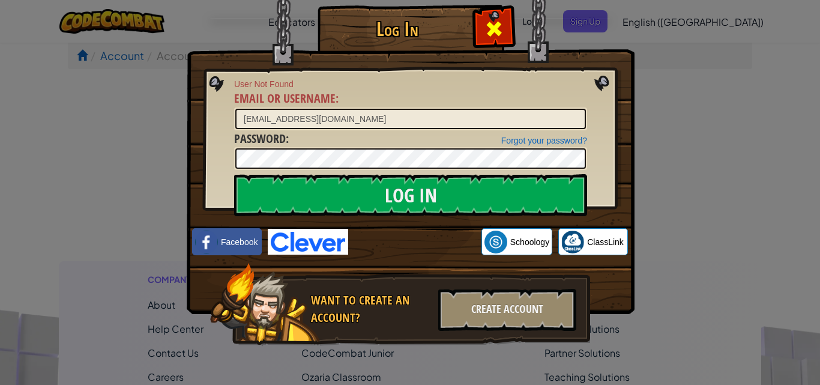
click at [503, 11] on div at bounding box center [494, 27] width 38 height 38
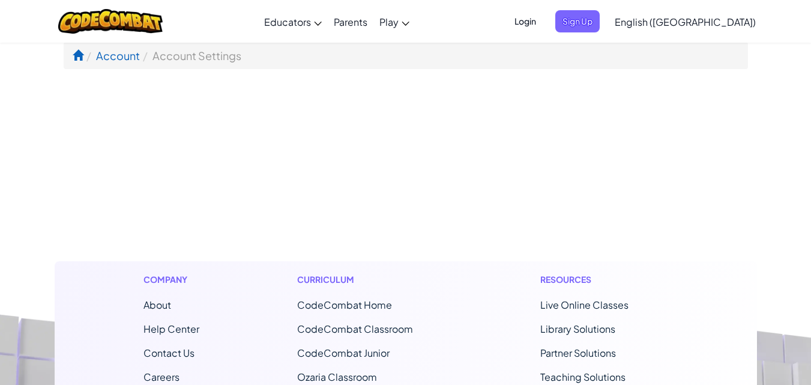
click at [544, 16] on span "Login" at bounding box center [526, 21] width 36 height 22
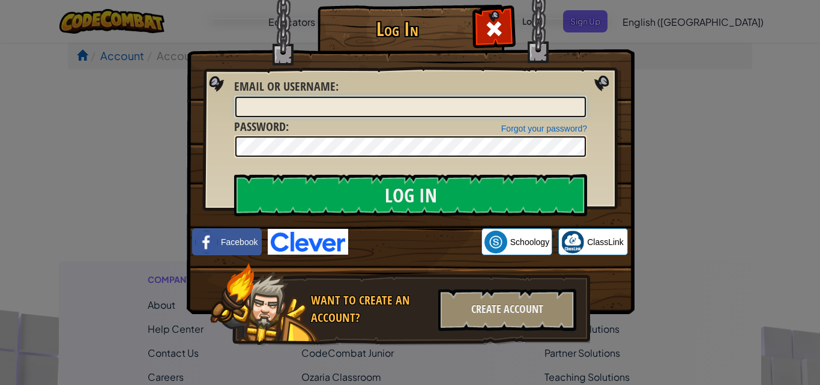
click at [375, 104] on input "Email or Username :" at bounding box center [410, 107] width 351 height 20
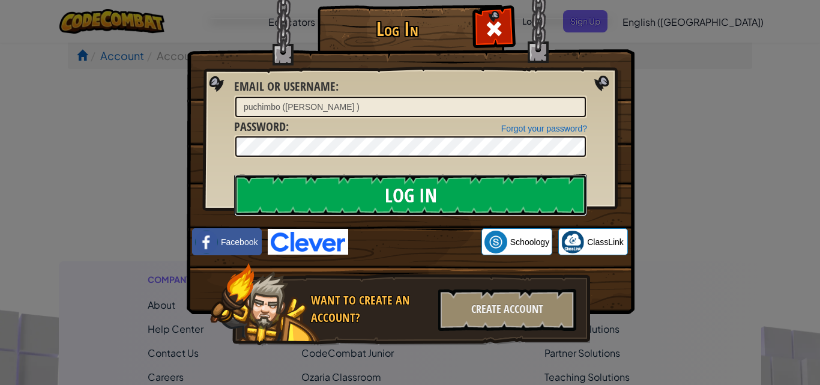
click at [365, 192] on input "Log In" at bounding box center [410, 195] width 353 height 42
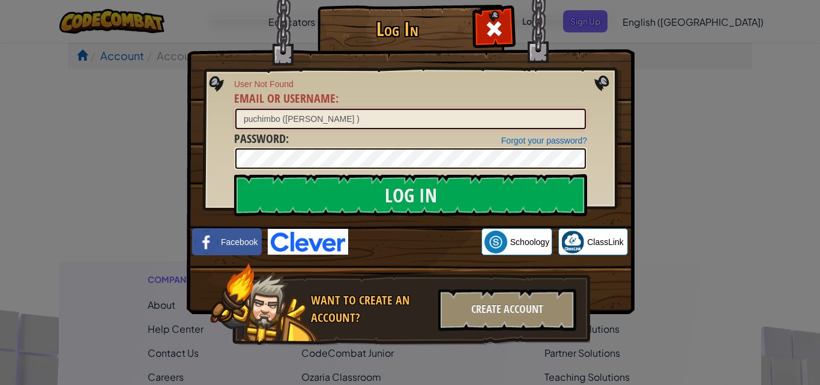
click at [356, 112] on input "puchimbo ([PERSON_NAME] )" at bounding box center [410, 119] width 351 height 20
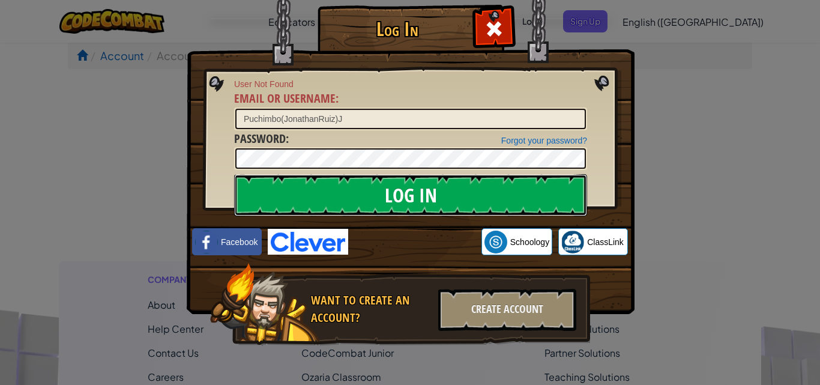
click at [348, 205] on input "Log In" at bounding box center [410, 195] width 353 height 42
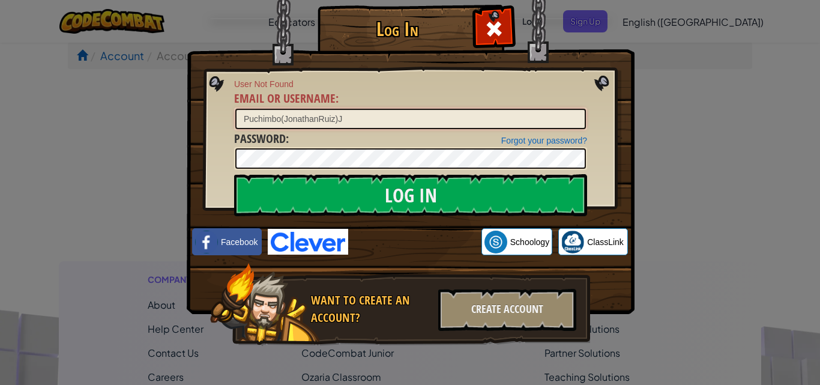
click at [371, 129] on input "Puchimbo(JonathanRuiz)J" at bounding box center [410, 119] width 351 height 20
type input "[EMAIL_ADDRESS][DOMAIN_NAME]"
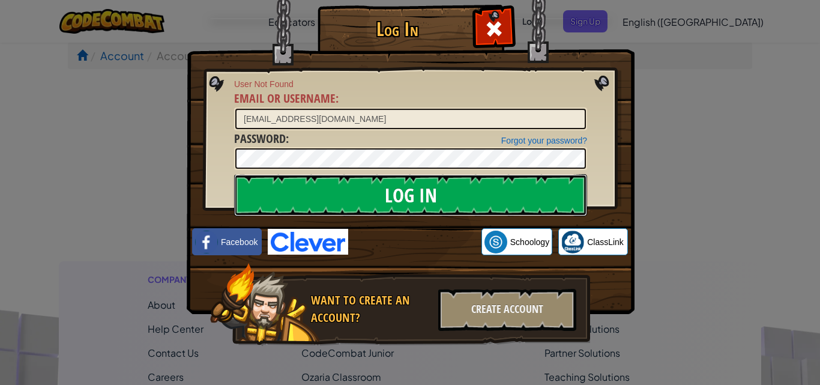
click at [363, 187] on input "Log In" at bounding box center [410, 195] width 353 height 42
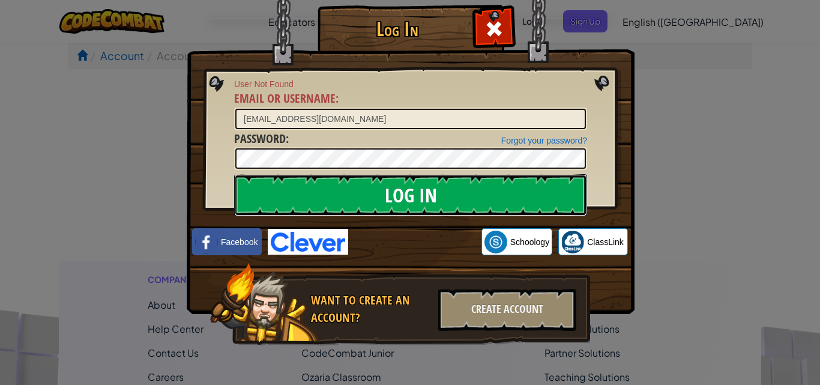
click at [363, 187] on input "Log In" at bounding box center [410, 195] width 353 height 42
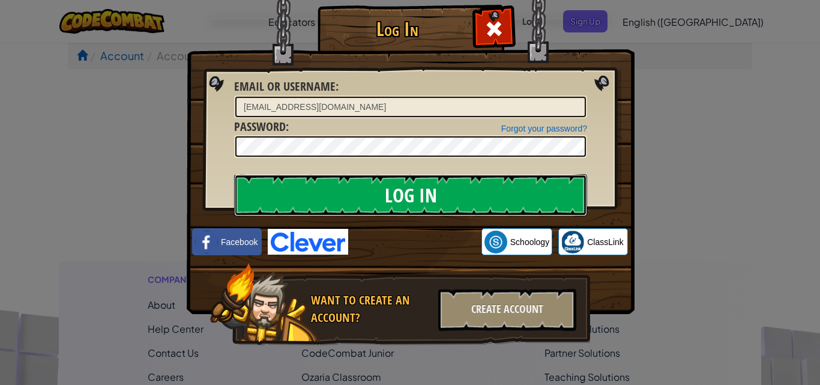
click at [363, 187] on input "Log In" at bounding box center [410, 195] width 353 height 42
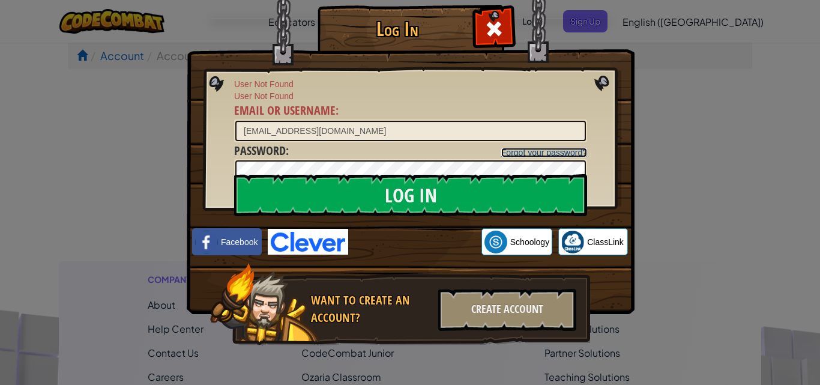
click at [504, 150] on link "Forgot your password?" at bounding box center [545, 153] width 86 height 10
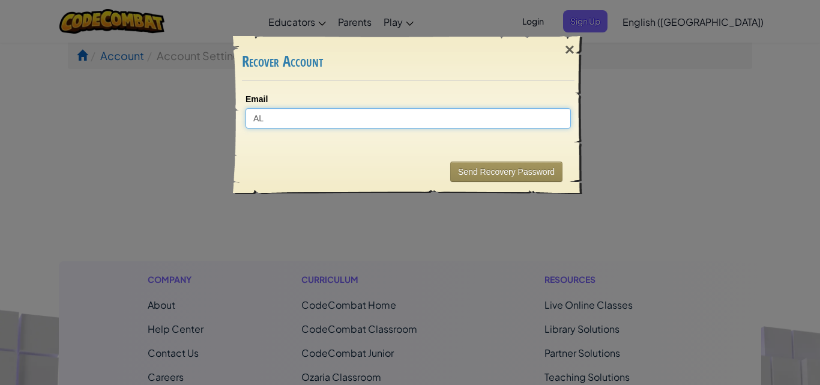
type input "[EMAIL_ADDRESS][DOMAIN_NAME]"
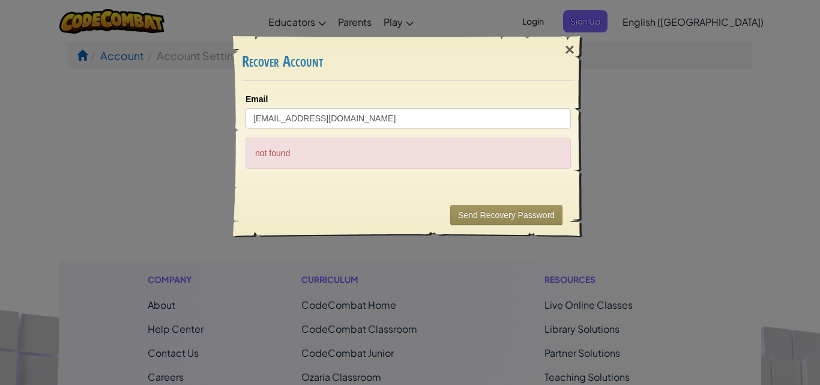
click at [446, 211] on div "Send Recovery Password" at bounding box center [408, 215] width 333 height 44
click at [473, 214] on button "Send Recovery Password" at bounding box center [506, 215] width 112 height 20
click at [563, 53] on div "×" at bounding box center [570, 49] width 28 height 35
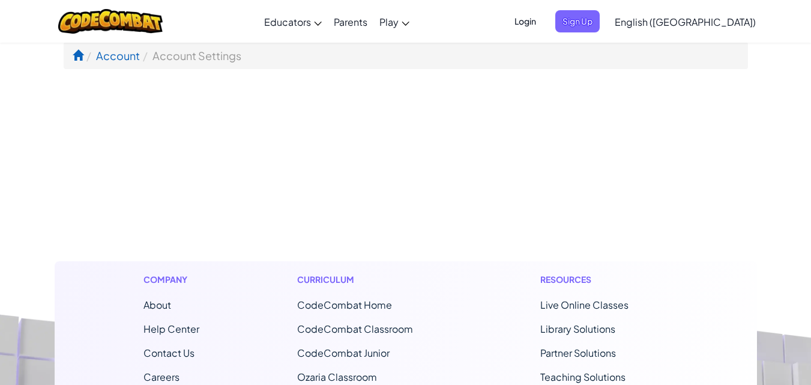
click at [544, 26] on span "Login" at bounding box center [526, 21] width 36 height 22
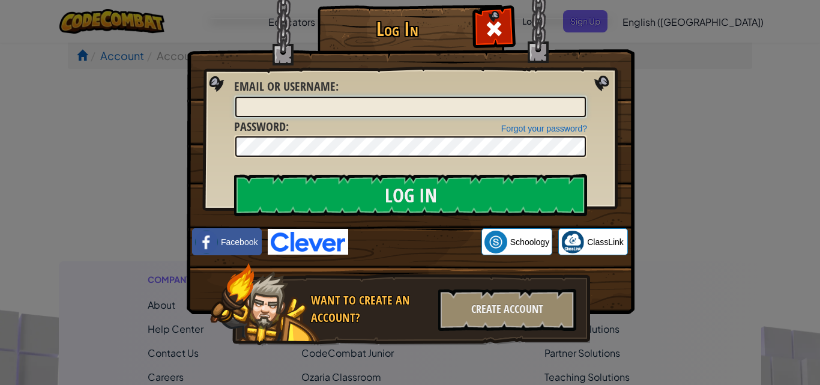
click at [329, 113] on input "Email or Username :" at bounding box center [410, 107] width 351 height 20
type input "[EMAIL_ADDRESS][DOMAIN_NAME]"
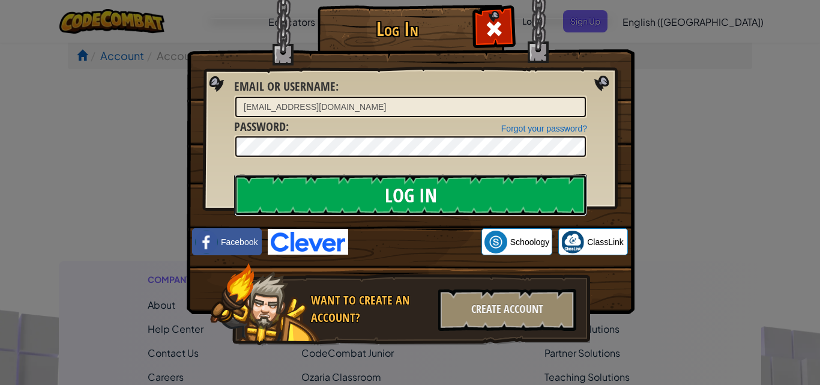
click at [514, 174] on input "Log In" at bounding box center [410, 195] width 353 height 42
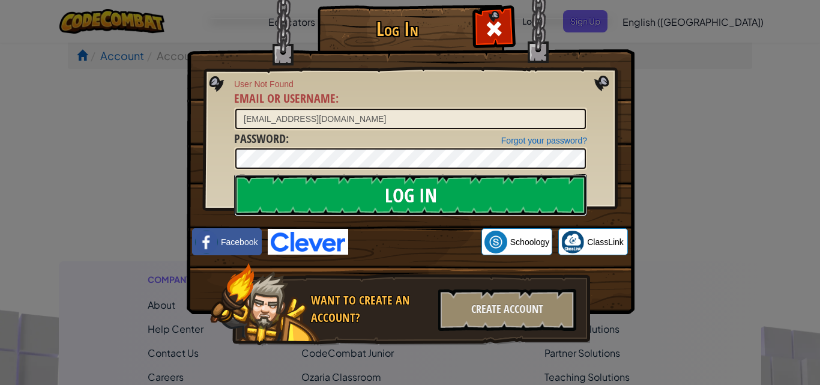
click at [514, 174] on input "Log In" at bounding box center [410, 195] width 353 height 42
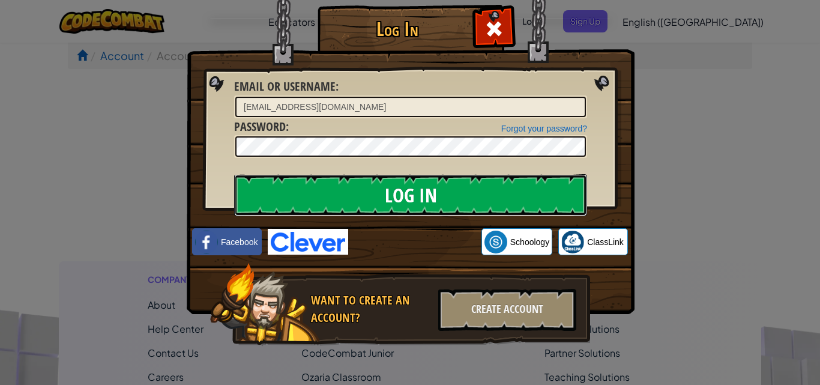
drag, startPoint x: 519, startPoint y: 183, endPoint x: 514, endPoint y: 174, distance: 9.7
click at [514, 174] on input "Log In" at bounding box center [410, 195] width 353 height 42
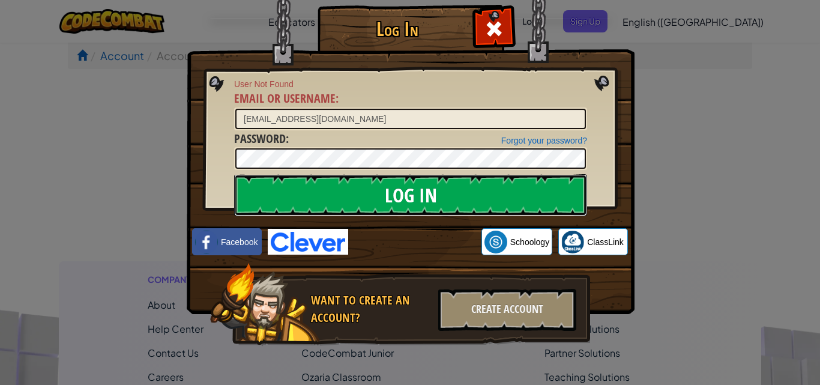
click at [514, 174] on input "Log In" at bounding box center [410, 195] width 353 height 42
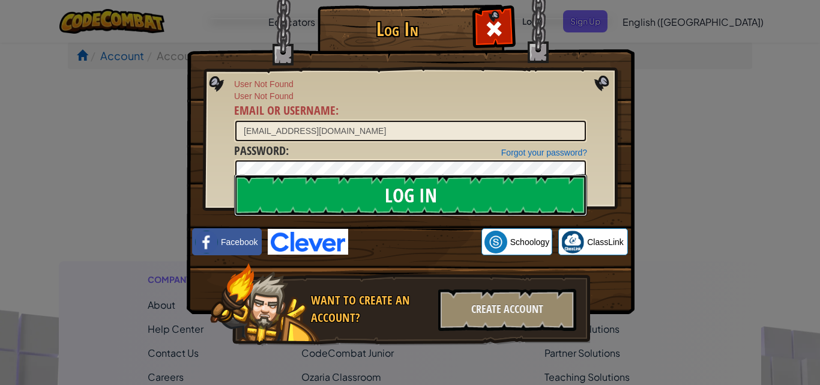
click at [514, 174] on input "Log In" at bounding box center [410, 195] width 353 height 42
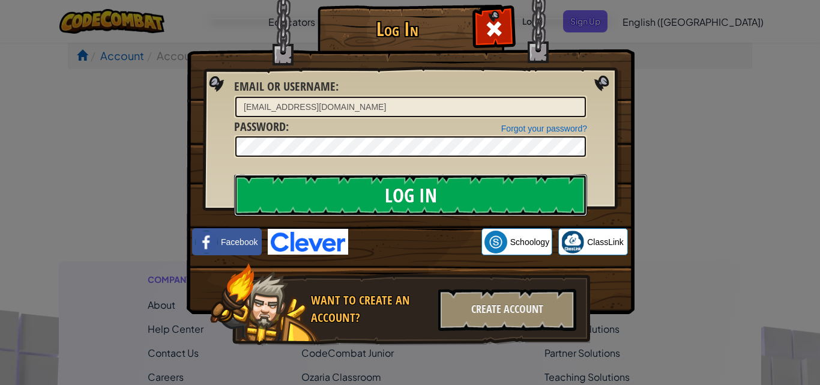
click at [514, 174] on input "Log In" at bounding box center [410, 195] width 353 height 42
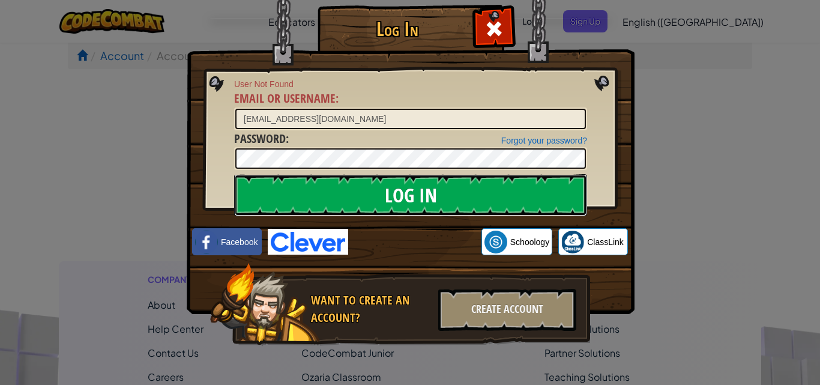
click at [514, 174] on input "Log In" at bounding box center [410, 195] width 353 height 42
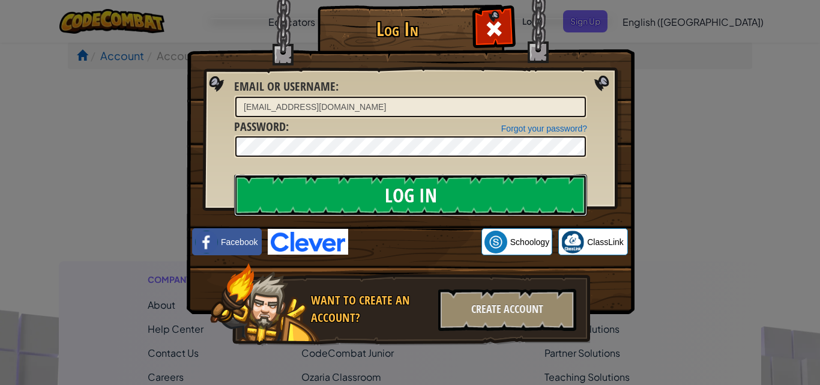
click at [514, 174] on input "Log In" at bounding box center [410, 195] width 353 height 42
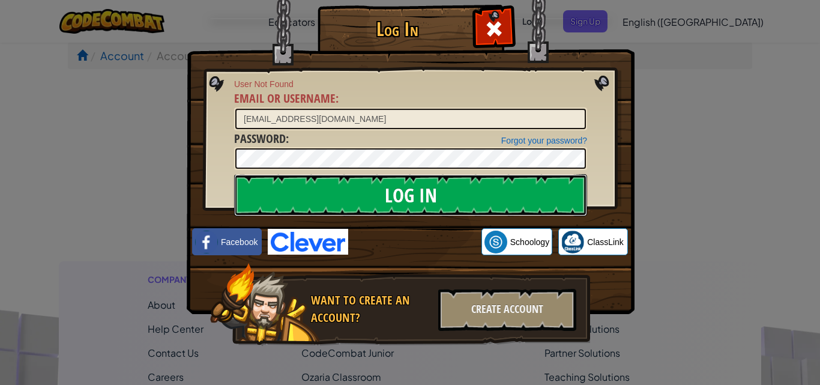
click at [514, 174] on input "Log In" at bounding box center [410, 195] width 353 height 42
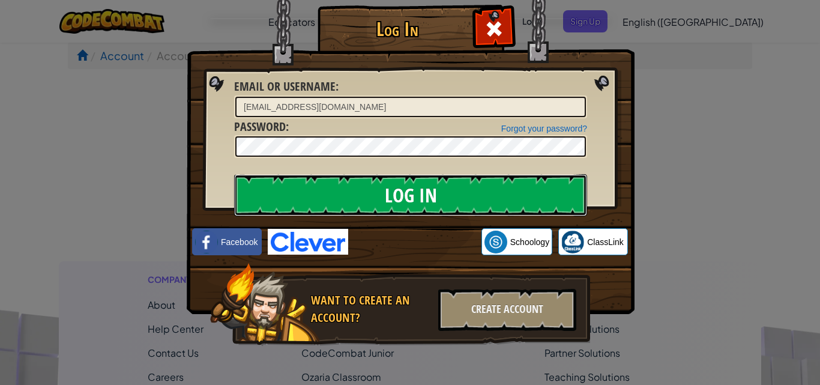
click at [514, 174] on input "Log In" at bounding box center [410, 195] width 353 height 42
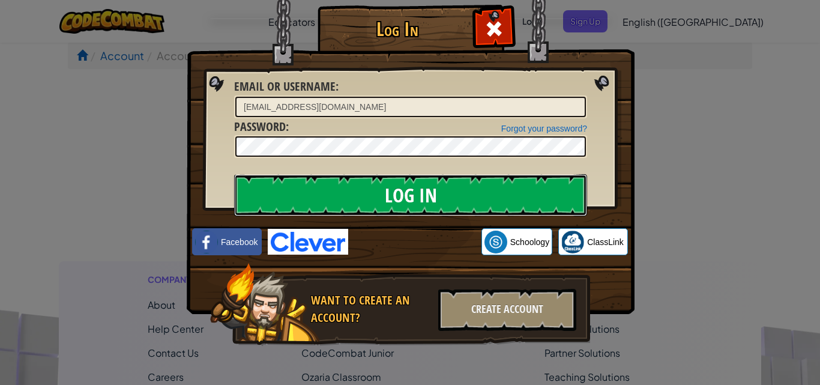
click at [514, 174] on input "Log In" at bounding box center [410, 195] width 353 height 42
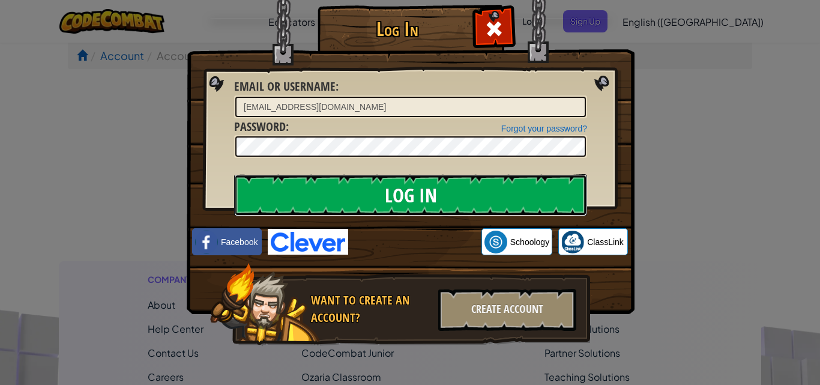
click at [514, 174] on input "Log In" at bounding box center [410, 195] width 353 height 42
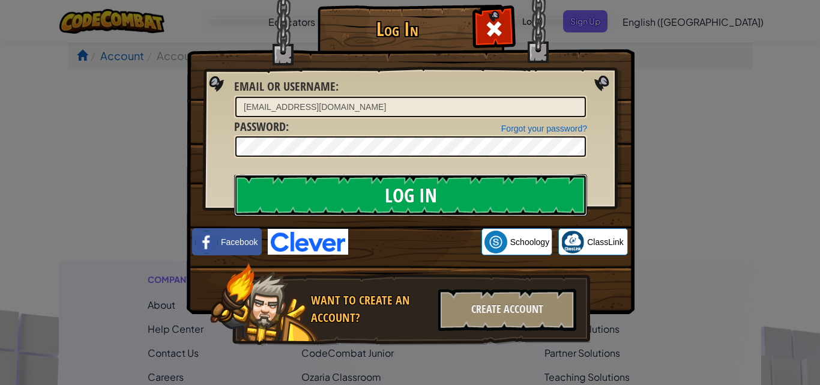
click at [514, 174] on input "Log In" at bounding box center [410, 195] width 353 height 42
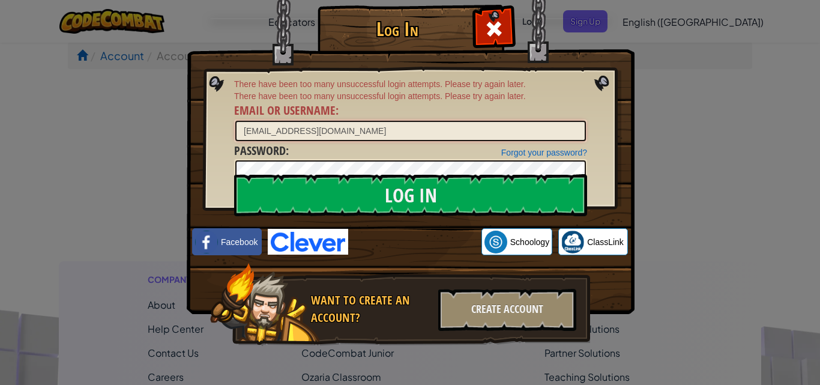
drag, startPoint x: 373, startPoint y: 127, endPoint x: 239, endPoint y: 115, distance: 134.4
click at [239, 115] on div "There have been too many unsuccessful login attempts. Please try again later. T…" at bounding box center [410, 110] width 353 height 64
click at [490, 128] on input "Email or Username :" at bounding box center [410, 131] width 351 height 20
click at [387, 293] on div "Want to create an account?" at bounding box center [371, 309] width 120 height 34
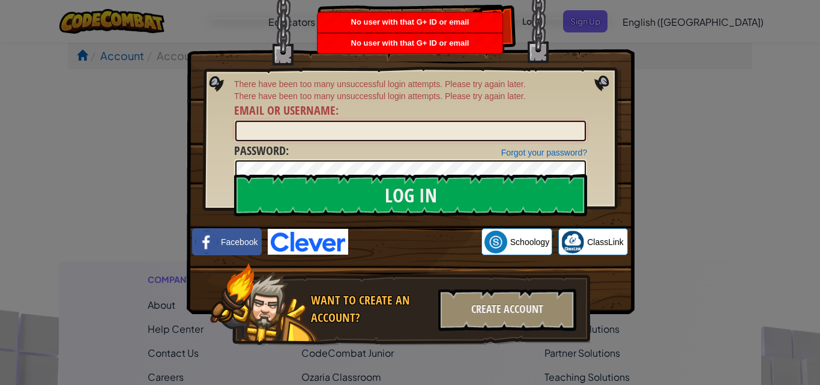
click at [383, 128] on input "Email or Username :" at bounding box center [410, 131] width 351 height 20
click at [440, 127] on input "Email or Username :" at bounding box center [410, 131] width 351 height 20
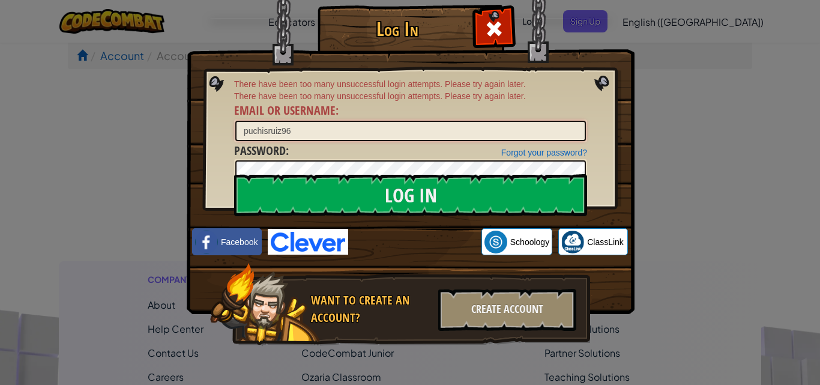
paste input "@"
type input "[EMAIL_ADDRESS][DOMAIN_NAME]"
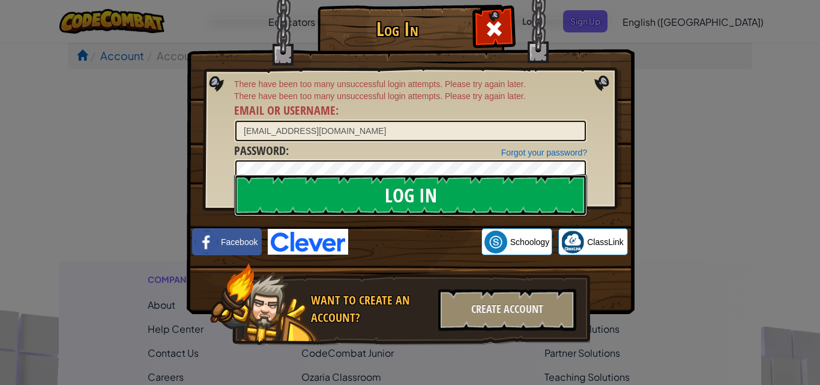
click at [424, 184] on input "Log In" at bounding box center [410, 195] width 353 height 42
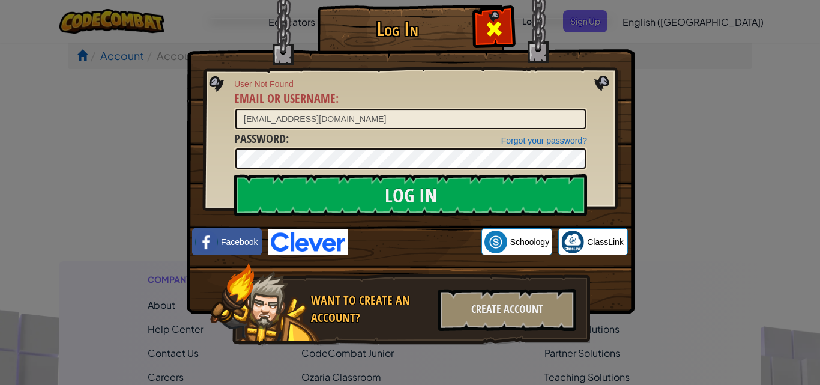
click at [486, 32] on span at bounding box center [494, 28] width 19 height 19
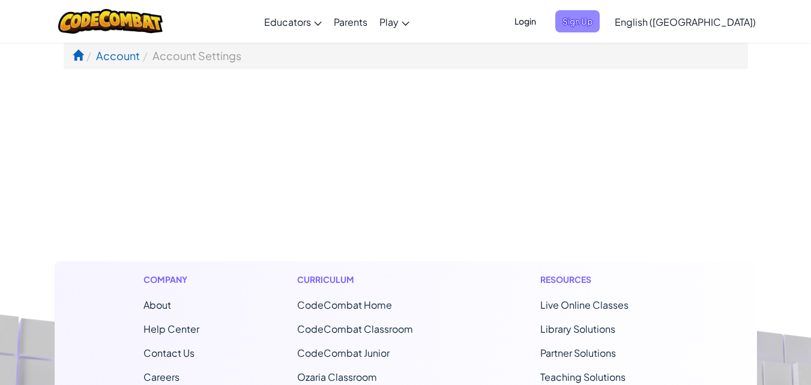
click at [600, 26] on span "Sign Up" at bounding box center [578, 21] width 44 height 22
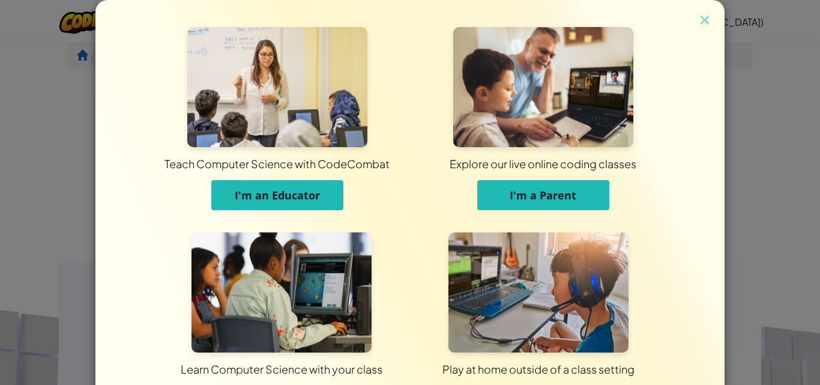
click at [507, 297] on img at bounding box center [539, 292] width 180 height 120
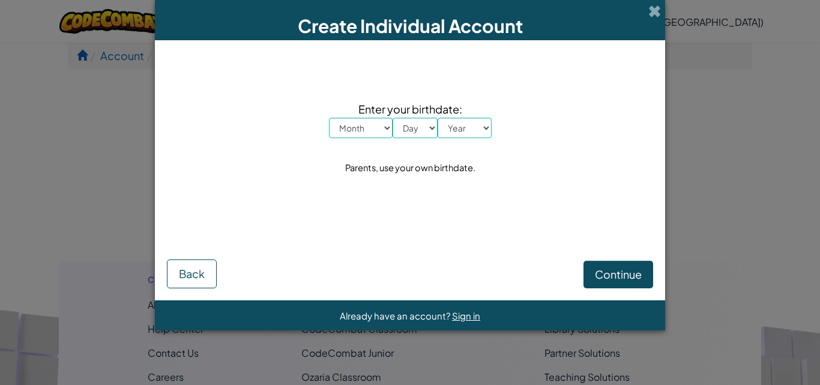
click at [370, 108] on span "Enter your birthdate:" at bounding box center [410, 108] width 163 height 17
click at [365, 123] on select "Month January February March April May June July August September October Novem…" at bounding box center [361, 128] width 64 height 20
select select "12"
click at [329, 118] on select "Month January February March April May June July August September October Novem…" at bounding box center [361, 128] width 64 height 20
click at [419, 115] on span "Enter your birthdate:" at bounding box center [410, 108] width 163 height 17
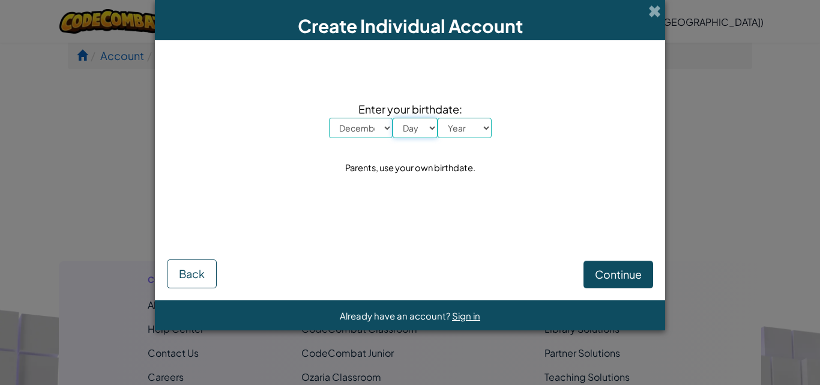
click at [420, 135] on select "Day 1 2 3 4 5 6 7 8 9 10 11 12 13 14 15 16 17 18 19 20 21 22 23 24 25 26 27 28 …" at bounding box center [415, 128] width 45 height 20
select select "4"
click at [393, 118] on select "Day 1 2 3 4 5 6 7 8 9 10 11 12 13 14 15 16 17 18 19 20 21 22 23 24 25 26 27 28 …" at bounding box center [415, 128] width 45 height 20
click at [461, 145] on div "Enter your birthdate: Month January February March April May June July August S…" at bounding box center [410, 138] width 487 height 172
click at [470, 135] on select "Year [DATE] 2024 2023 2022 2021 2020 2019 2018 2017 2016 2015 2014 2013 2012 20…" at bounding box center [465, 128] width 54 height 20
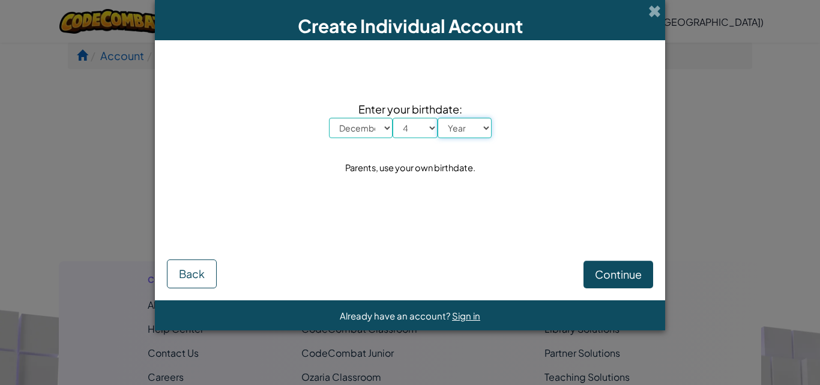
select select "2010"
click at [438, 118] on select "Year [DATE] 2024 2023 2022 2021 2020 2019 2018 2017 2016 2015 2014 2013 2012 20…" at bounding box center [465, 128] width 54 height 20
click at [584, 270] on button "Continue" at bounding box center [619, 275] width 70 height 28
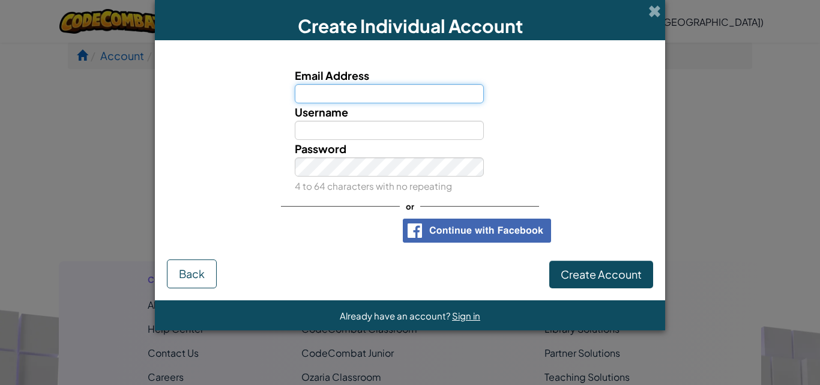
click at [429, 89] on input "Email Address" at bounding box center [390, 93] width 190 height 19
type input "[EMAIL_ADDRESS][DOMAIN_NAME]"
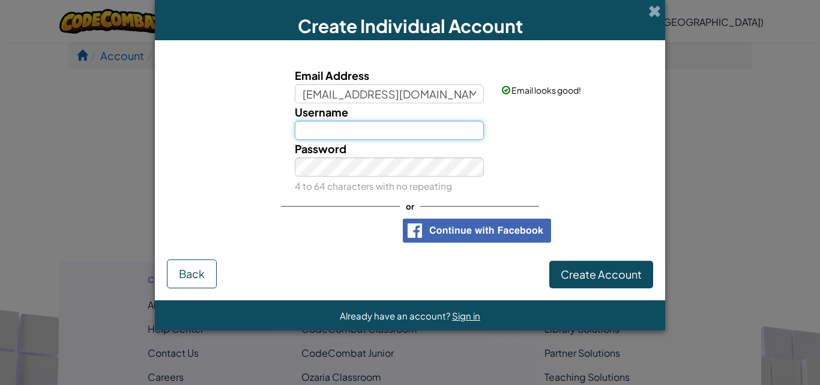
click at [420, 129] on input "Username" at bounding box center [390, 130] width 190 height 19
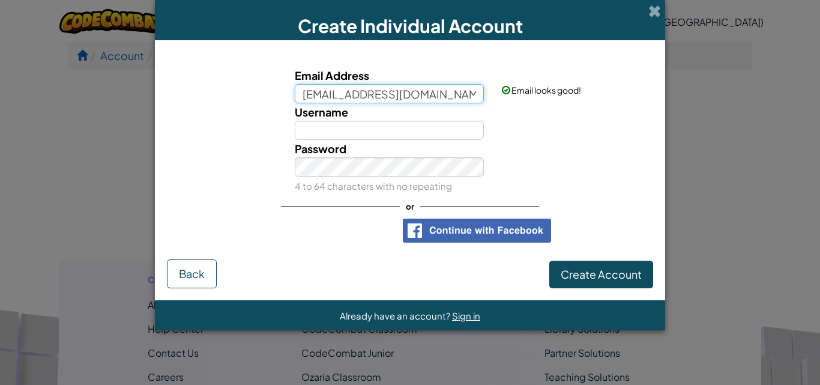
click at [448, 97] on input "[EMAIL_ADDRESS][DOMAIN_NAME]" at bounding box center [390, 93] width 190 height 19
drag, startPoint x: 448, startPoint y: 97, endPoint x: 300, endPoint y: 92, distance: 147.8
click at [300, 92] on input "[EMAIL_ADDRESS][DOMAIN_NAME]" at bounding box center [390, 93] width 190 height 19
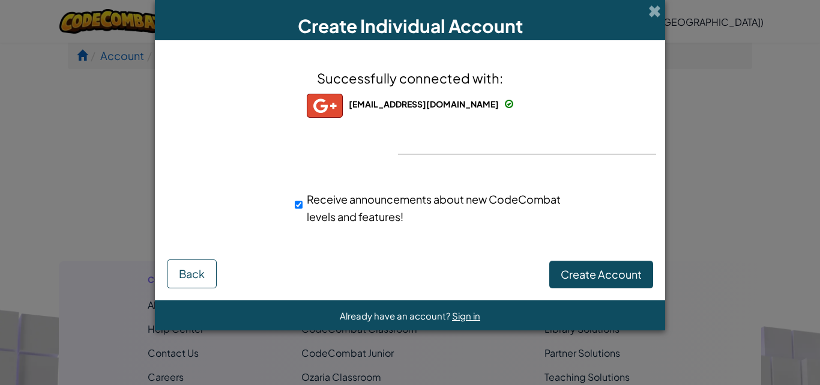
click at [487, 149] on div "Successfully connected with: [EMAIL_ADDRESS][DOMAIN_NAME] [EMAIL_ADDRESS][DOMAI…" at bounding box center [410, 154] width 481 height 204
click at [575, 256] on div "Create Account Back" at bounding box center [410, 272] width 487 height 32
click at [575, 268] on span "Create Account" at bounding box center [601, 274] width 81 height 14
click at [572, 268] on button "Create Account" at bounding box center [602, 275] width 104 height 28
click at [314, 204] on span "Receive announcements about new CodeCombat levels and features!" at bounding box center [434, 207] width 254 height 31
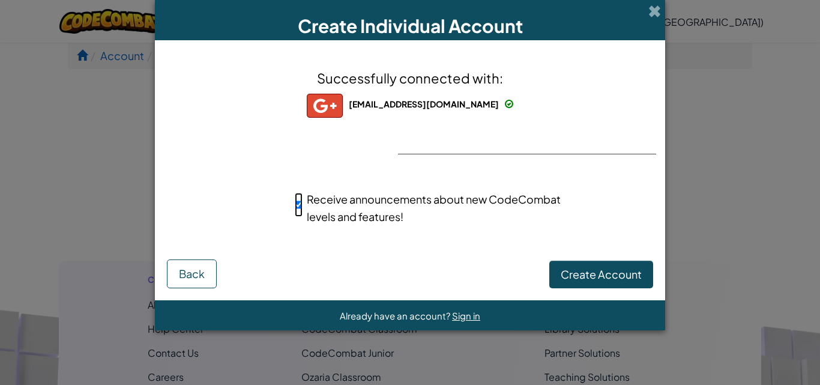
click at [303, 204] on input "Receive announcements about new CodeCombat levels and features!" at bounding box center [299, 205] width 8 height 24
click at [321, 205] on span "Receive announcements about new CodeCombat levels and features!" at bounding box center [434, 207] width 254 height 31
click at [303, 205] on input "Receive announcements about new CodeCombat levels and features!" at bounding box center [299, 205] width 8 height 24
checkbox input "true"
click at [596, 287] on button "Create Account" at bounding box center [602, 275] width 104 height 28
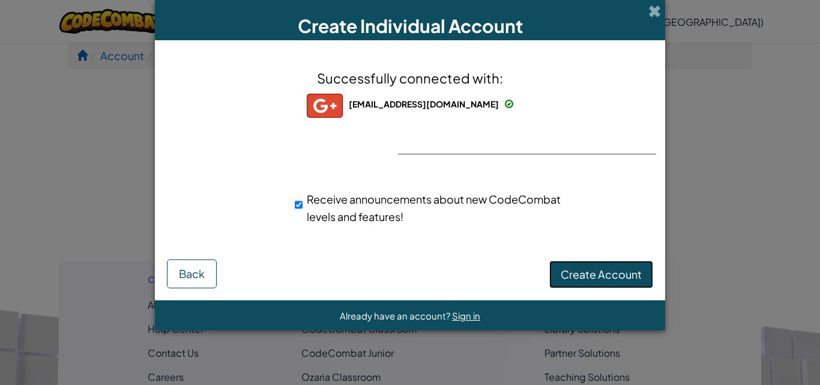
click at [596, 287] on button "Create Account" at bounding box center [602, 275] width 104 height 28
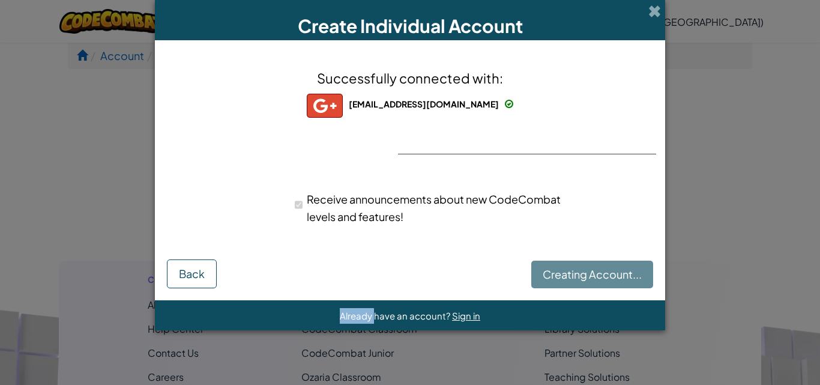
click at [596, 287] on div "Creating Account... Back" at bounding box center [410, 272] width 487 height 32
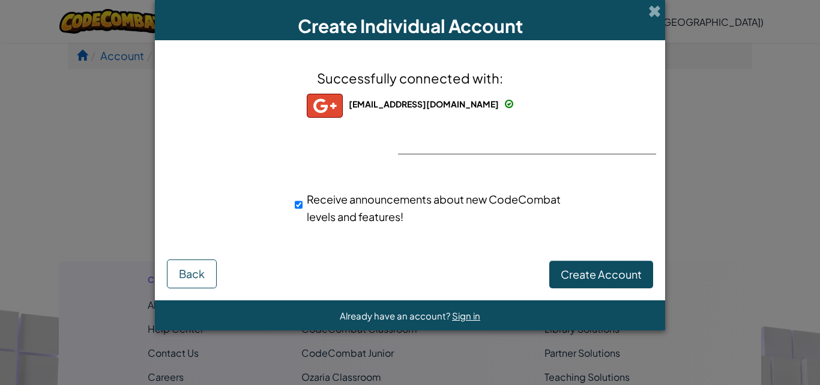
click at [482, 142] on div "Successfully connected with: [EMAIL_ADDRESS][DOMAIN_NAME] [EMAIL_ADDRESS][DOMAI…" at bounding box center [410, 154] width 481 height 204
click at [488, 148] on div "Successfully connected with: [EMAIL_ADDRESS][DOMAIN_NAME] [EMAIL_ADDRESS][DOMAI…" at bounding box center [410, 154] width 481 height 204
click at [489, 151] on div "Successfully connected with: [EMAIL_ADDRESS][DOMAIN_NAME] [EMAIL_ADDRESS][DOMAI…" at bounding box center [410, 154] width 481 height 204
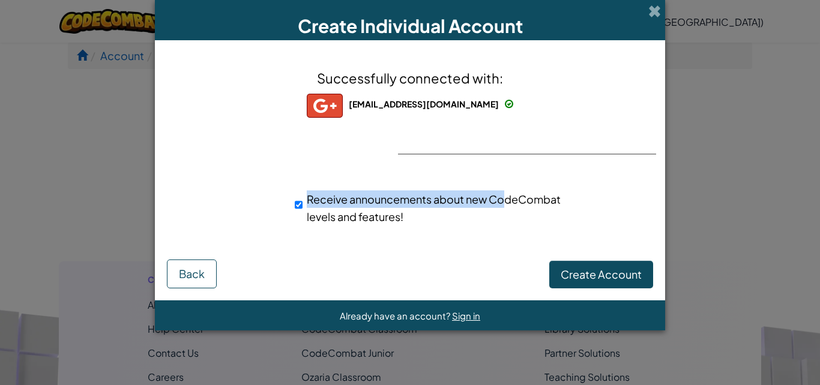
drag, startPoint x: 503, startPoint y: 151, endPoint x: 434, endPoint y: 150, distance: 69.7
click at [434, 150] on div "Successfully connected with: [EMAIL_ADDRESS][DOMAIN_NAME] [EMAIL_ADDRESS][DOMAI…" at bounding box center [410, 154] width 481 height 204
click at [471, 163] on div "Successfully connected with: [EMAIL_ADDRESS][DOMAIN_NAME] [EMAIL_ADDRESS][DOMAI…" at bounding box center [410, 154] width 481 height 204
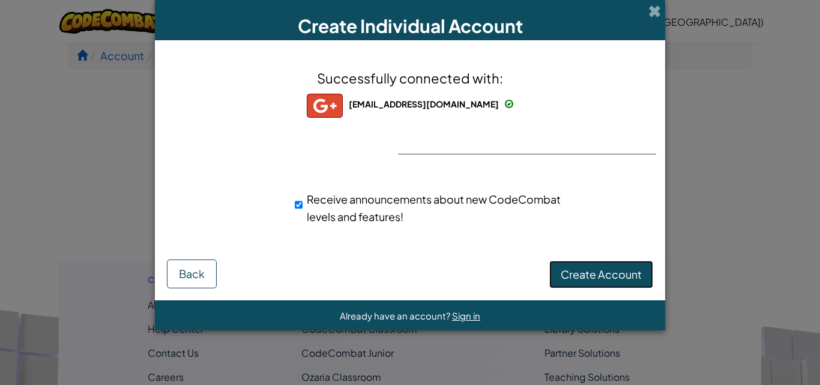
click at [565, 271] on button "Create Account" at bounding box center [602, 275] width 104 height 28
click at [647, 16] on div "Create Individual Account" at bounding box center [410, 20] width 511 height 40
click at [658, 13] on span at bounding box center [655, 11] width 13 height 13
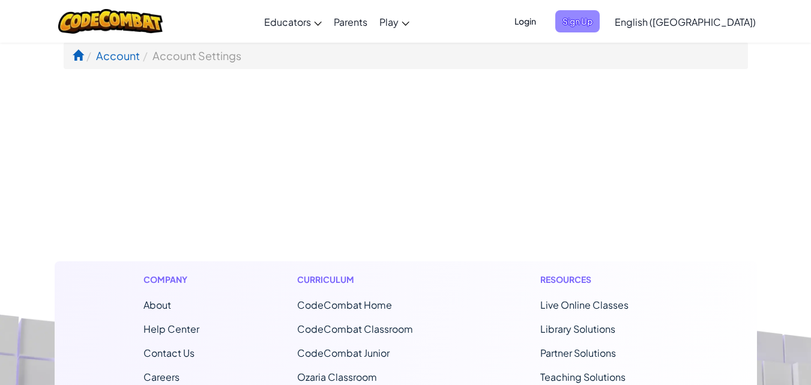
click at [600, 15] on span "Sign Up" at bounding box center [578, 21] width 44 height 22
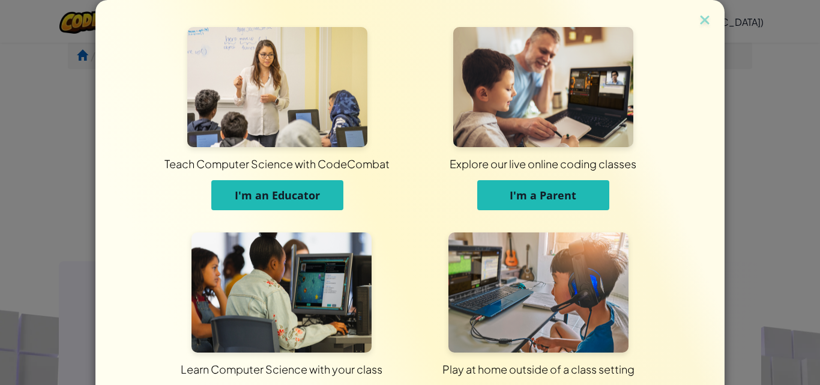
click at [280, 269] on img at bounding box center [282, 292] width 180 height 120
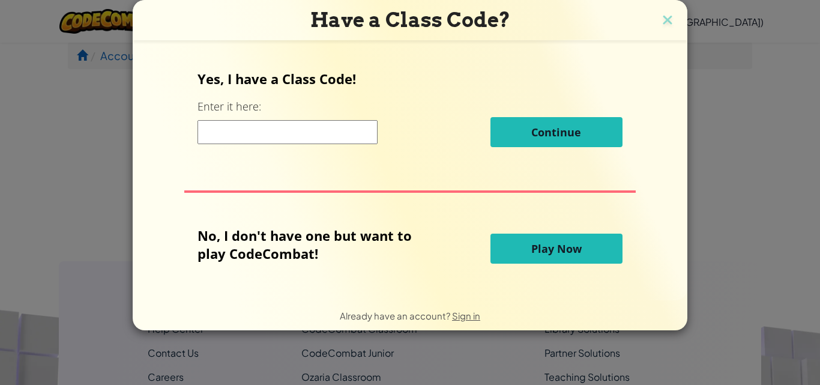
click at [309, 118] on div "Continue" at bounding box center [410, 132] width 425 height 30
click at [311, 124] on input at bounding box center [288, 132] width 180 height 24
type input "WaterStartSalt"
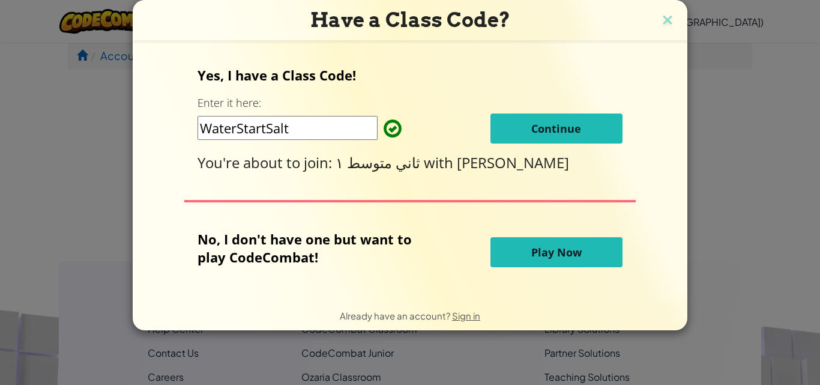
click at [533, 136] on button "Continue" at bounding box center [557, 129] width 132 height 30
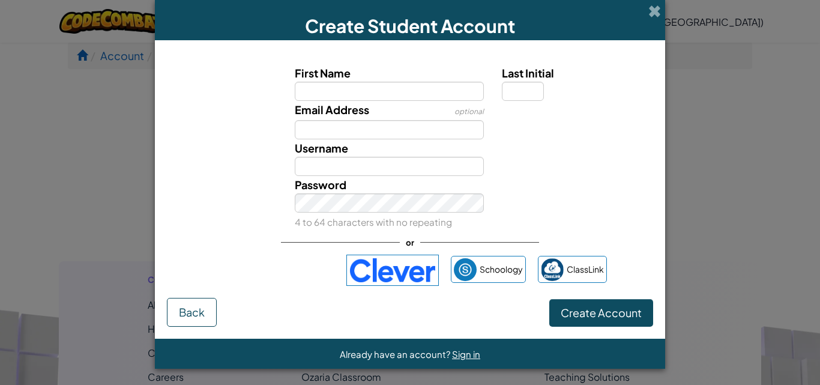
click at [447, 92] on input "First Name" at bounding box center [390, 91] width 190 height 19
type input "[PERSON_NAME]"
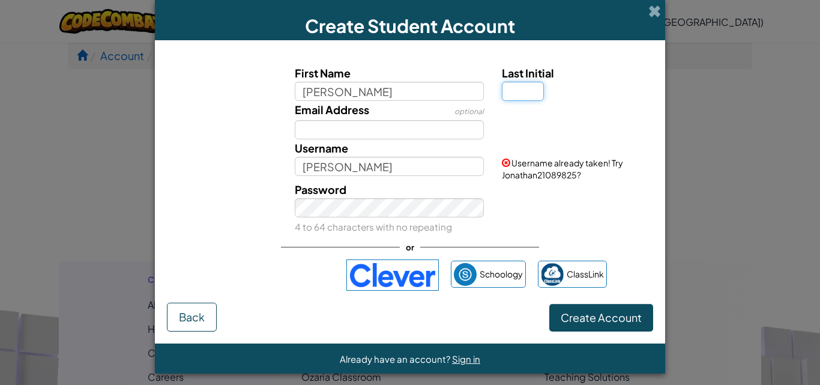
click at [512, 86] on input "Last Initial" at bounding box center [523, 91] width 42 height 19
type input "J"
type input "JonathanJ"
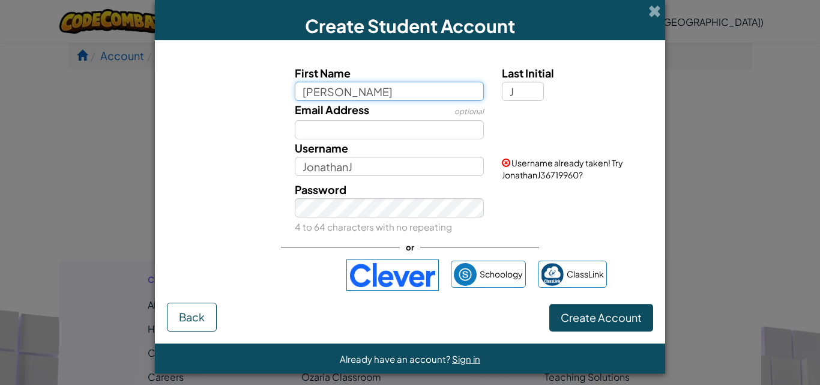
click at [425, 97] on input "[PERSON_NAME]" at bounding box center [390, 91] width 190 height 19
type input "J"
click at [419, 100] on input "First Name" at bounding box center [390, 91] width 190 height 19
type input "puchimbo(JonathanRuiz)"
type input "Puchimbo(JonathanRuiz)J"
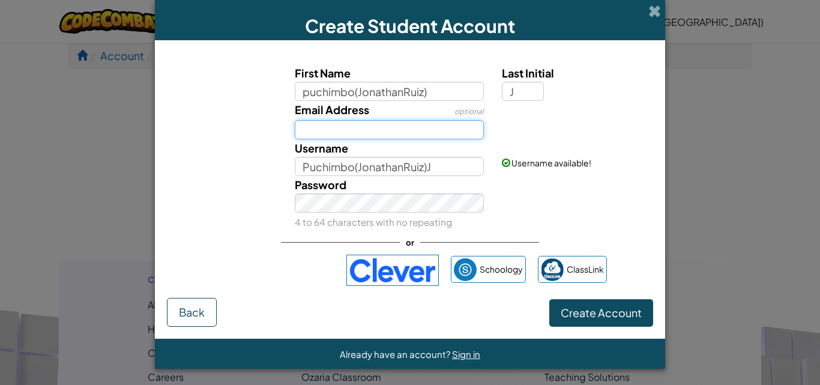
click at [396, 125] on input "Email Address" at bounding box center [390, 129] width 190 height 19
type input "[EMAIL_ADDRESS][DOMAIN_NAME]"
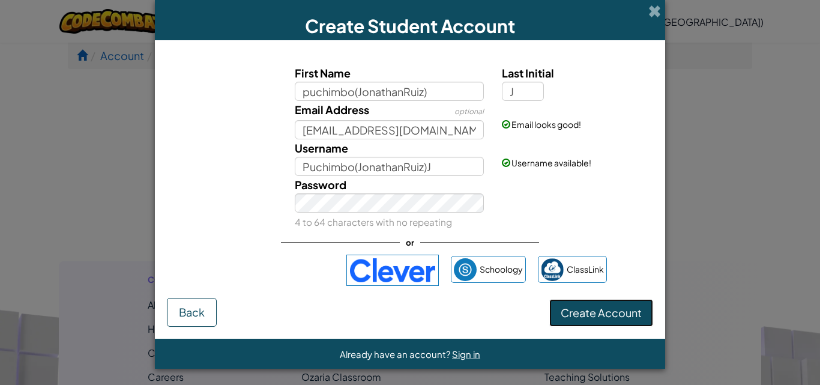
click at [554, 322] on button "Create Account" at bounding box center [602, 313] width 104 height 28
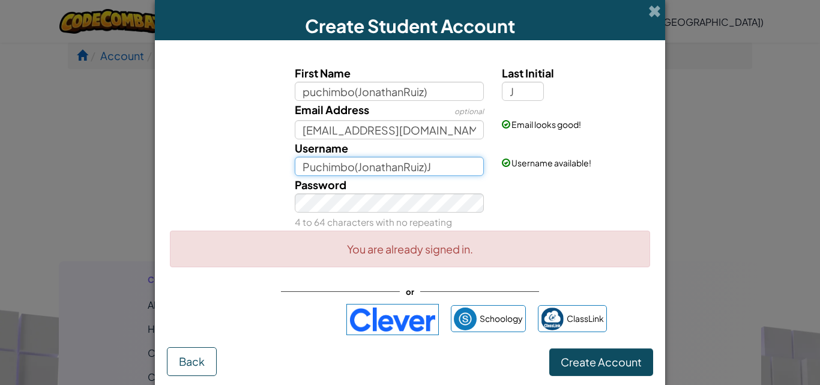
click at [446, 169] on input "Puchimbo(JonathanRuiz)J" at bounding box center [390, 166] width 190 height 19
click at [455, 140] on div "Username [PERSON_NAME]([PERSON_NAME])J" at bounding box center [390, 157] width 208 height 37
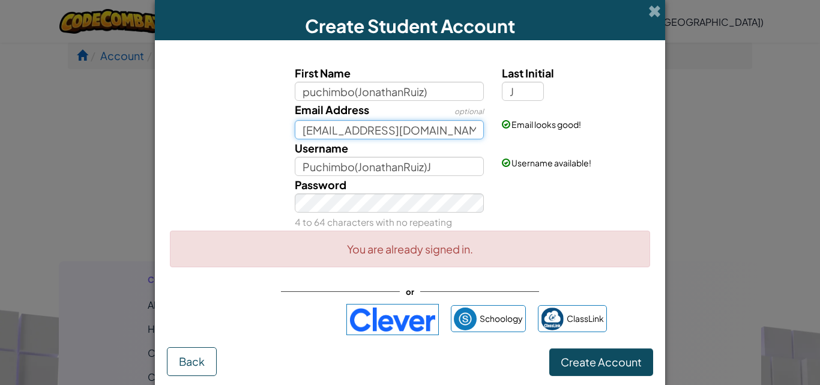
drag, startPoint x: 455, startPoint y: 135, endPoint x: 297, endPoint y: 131, distance: 158.0
click at [297, 131] on input "[EMAIL_ADDRESS][DOMAIN_NAME]" at bounding box center [390, 129] width 190 height 19
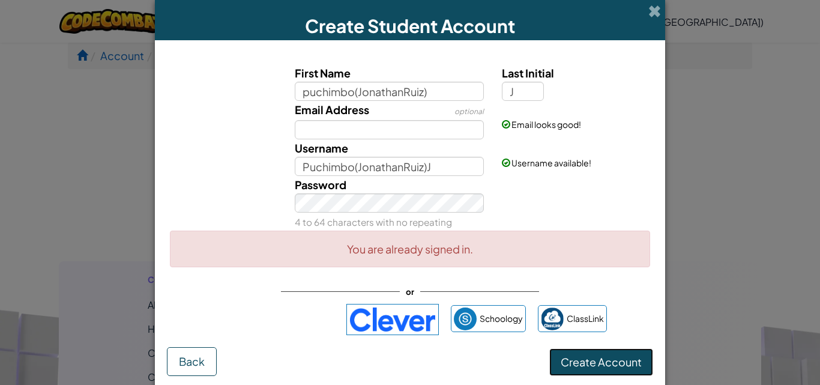
click at [581, 353] on button "Create Account" at bounding box center [602, 362] width 104 height 28
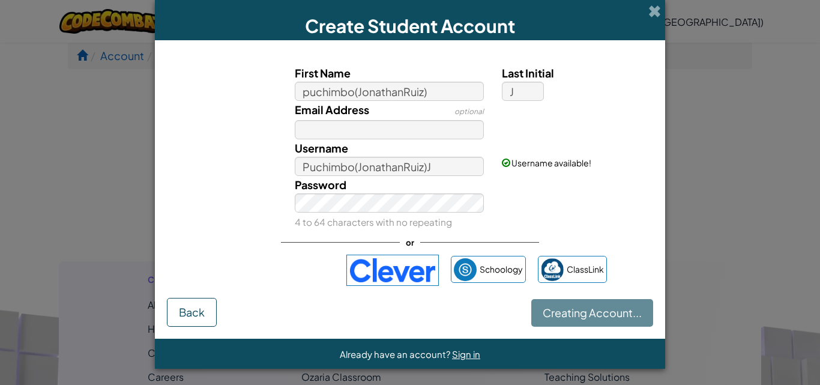
click at [581, 353] on div "Already have an account? Sign in" at bounding box center [410, 354] width 511 height 30
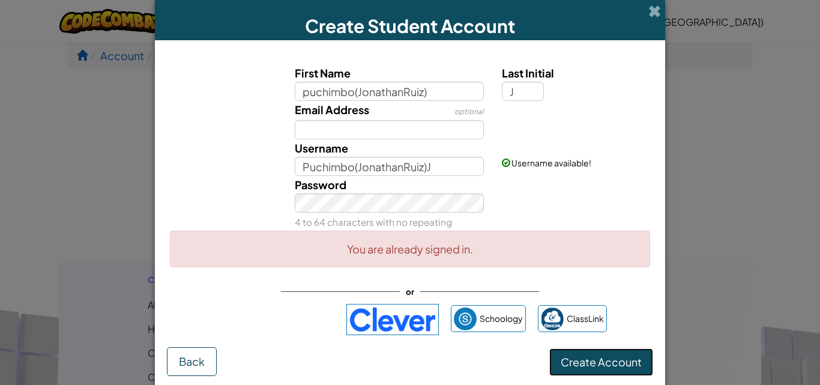
click at [581, 353] on button "Create Account" at bounding box center [602, 362] width 104 height 28
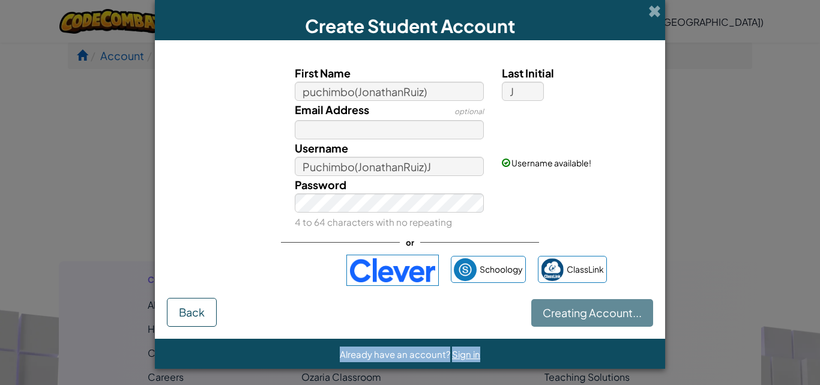
click at [581, 353] on div "Create Student Account First Name puchimbo(JonathanRuiz) Last Initial J Email A…" at bounding box center [410, 184] width 511 height 369
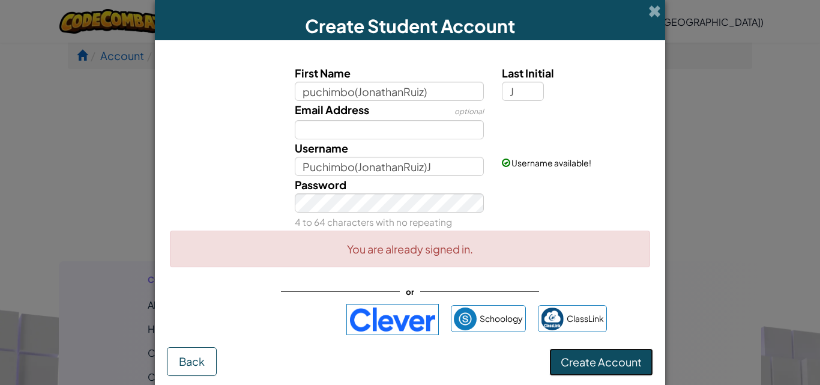
click at [581, 353] on button "Create Account" at bounding box center [602, 362] width 104 height 28
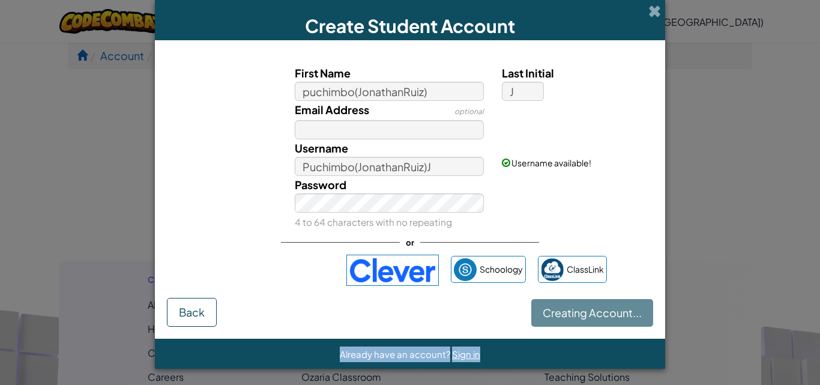
click at [581, 353] on div "Already have an account? Sign in" at bounding box center [410, 354] width 511 height 30
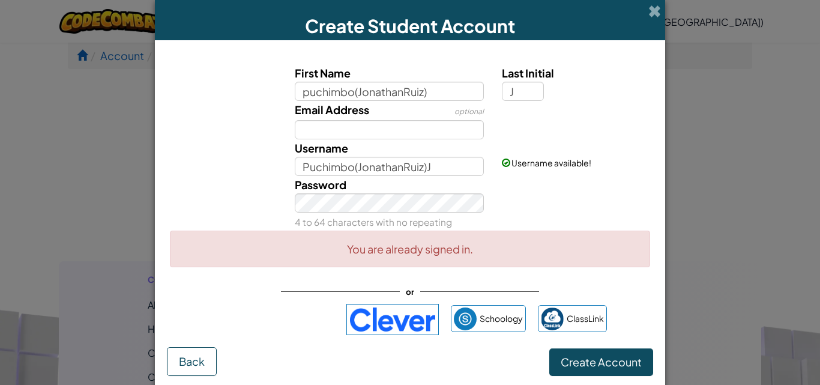
click at [581, 353] on div "Create Student Account First Name puchimbo(JonathanRuiz) Last Initial J Email A…" at bounding box center [410, 209] width 511 height 418
click at [581, 353] on button "Create Account" at bounding box center [602, 362] width 104 height 28
click at [409, 132] on input "Email Address" at bounding box center [390, 129] width 190 height 19
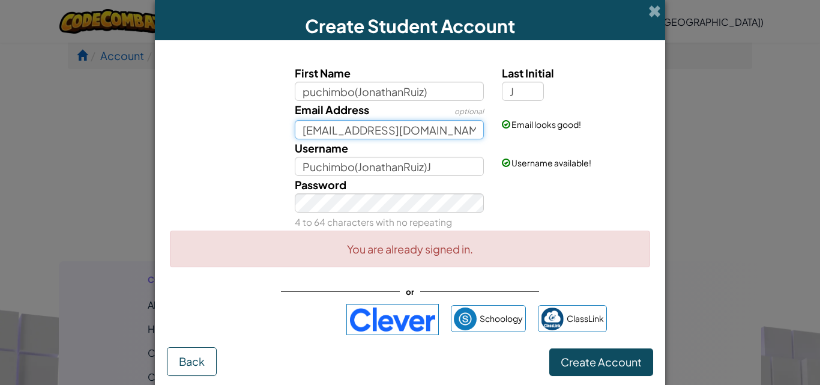
click at [306, 132] on input "[EMAIL_ADDRESS][DOMAIN_NAME]" at bounding box center [390, 129] width 190 height 19
click at [319, 135] on input "[EMAIL_ADDRESS][DOMAIN_NAME]" at bounding box center [390, 129] width 190 height 19
click at [314, 135] on input "[EMAIL_ADDRESS][DOMAIN_NAME]" at bounding box center [390, 129] width 190 height 19
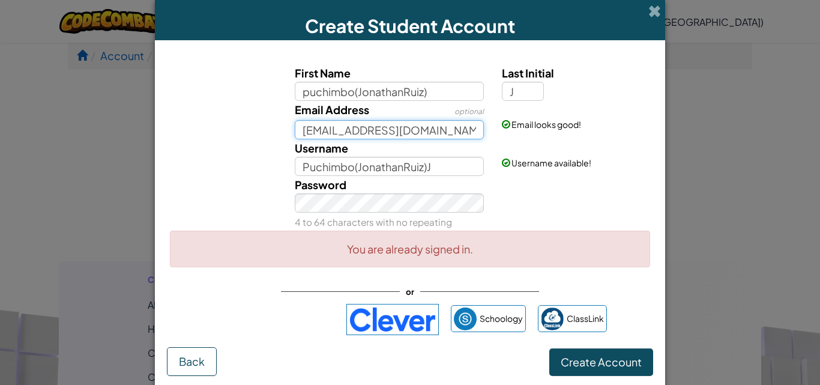
type input "[EMAIL_ADDRESS][DOMAIN_NAME]"
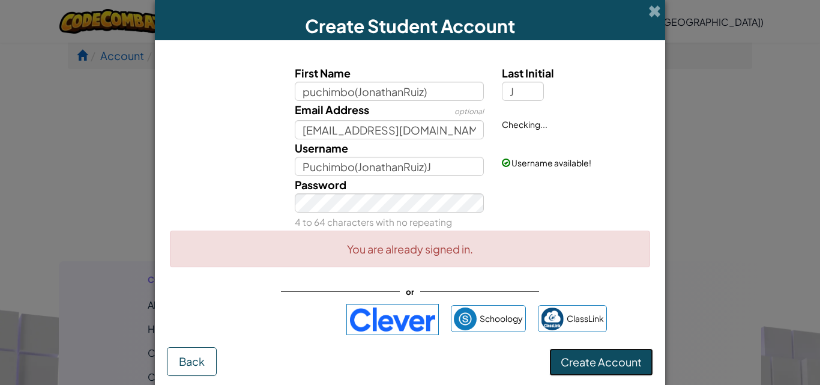
click at [566, 369] on button "Create Account" at bounding box center [602, 362] width 104 height 28
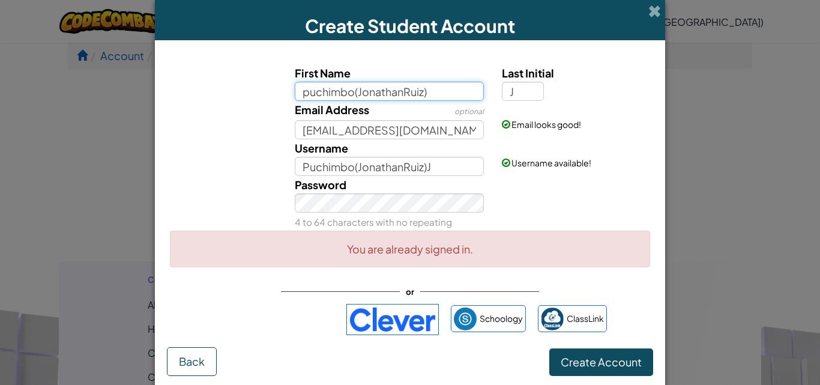
click at [332, 82] on input "puchimbo(JonathanRuiz)" at bounding box center [390, 91] width 190 height 19
click at [321, 89] on input "puchimbo(JonathanRuiz)" at bounding box center [390, 91] width 190 height 19
type input "puchjimbo(JonathanRuiz)"
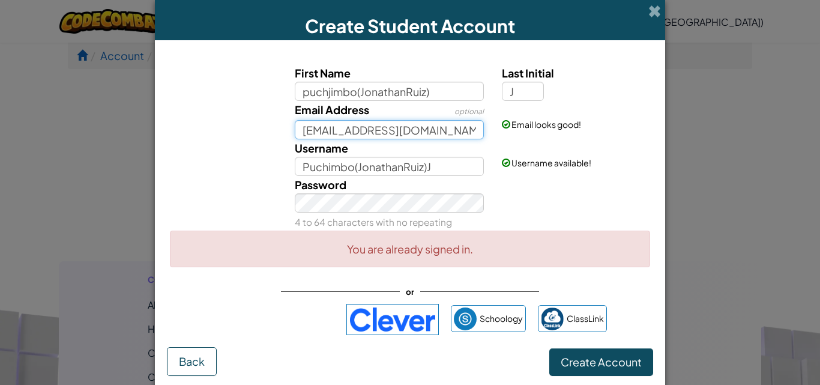
type input "Puchjimbo([PERSON_NAME])J"
click at [307, 126] on input "[EMAIL_ADDRESS][DOMAIN_NAME]" at bounding box center [390, 129] width 190 height 19
type input "[EMAIL_ADDRESS][DOMAIN_NAME]"
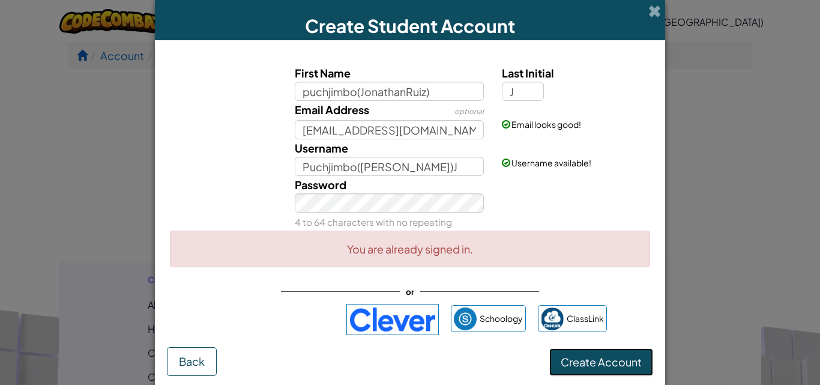
click at [576, 355] on button "Create Account" at bounding box center [602, 362] width 104 height 28
click at [517, 91] on input "J" at bounding box center [523, 91] width 42 height 19
type input "Puchjimbo(JonathanRuiz)"
click at [556, 358] on button "Create Account" at bounding box center [602, 362] width 104 height 28
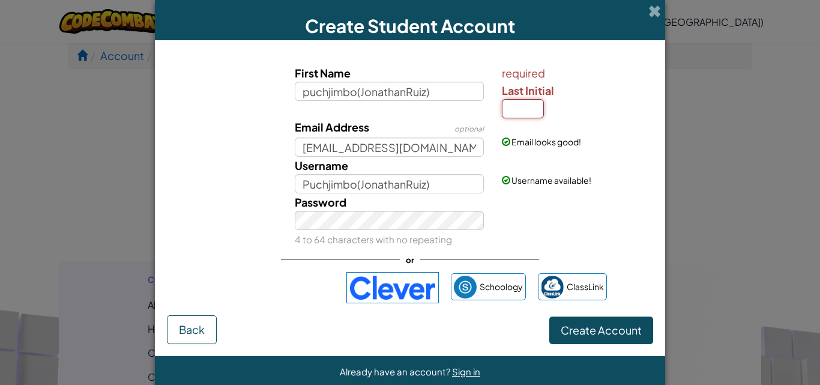
click at [523, 104] on input "Last Initial" at bounding box center [523, 108] width 42 height 19
type input "R"
type input "Puchjimbo(JonathanRuiz)R"
click at [571, 320] on button "Create Account" at bounding box center [602, 331] width 104 height 28
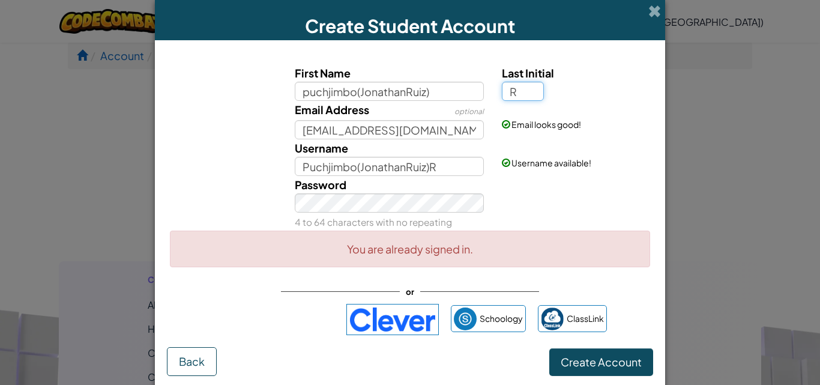
click at [515, 83] on input "R" at bounding box center [523, 91] width 42 height 19
type input "z"
type input "Puchjimbo(JonathanRuiz)Z"
click at [566, 362] on button "Create Account" at bounding box center [602, 362] width 104 height 28
click at [536, 90] on input "z" at bounding box center [523, 91] width 42 height 19
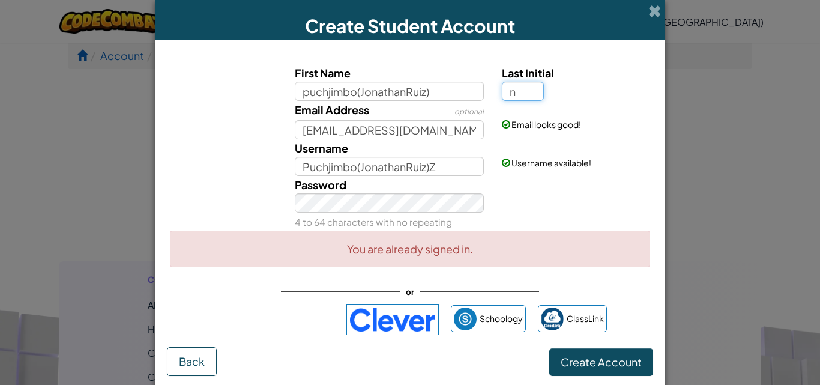
type input "n"
type input "Puchjimbo(JonathanRuiz)N"
click at [560, 364] on button "Create Account" at bounding box center [602, 362] width 104 height 28
click at [517, 91] on input "n" at bounding box center [523, 91] width 42 height 19
type input "Puchjimbo(JonathanRuiz)"
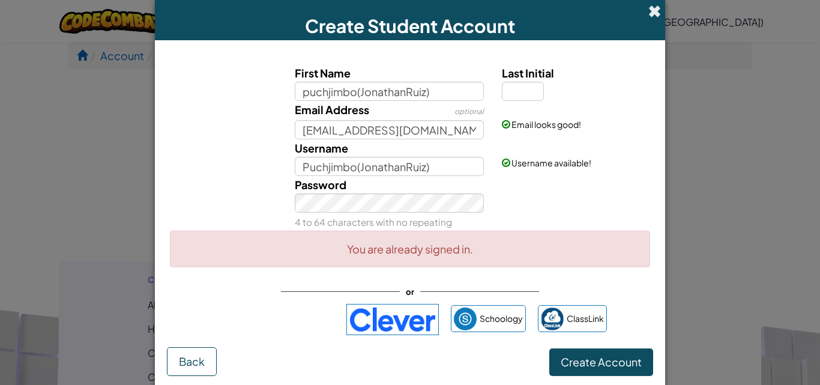
click at [657, 8] on span at bounding box center [655, 11] width 13 height 13
